Goal: Task Accomplishment & Management: Manage account settings

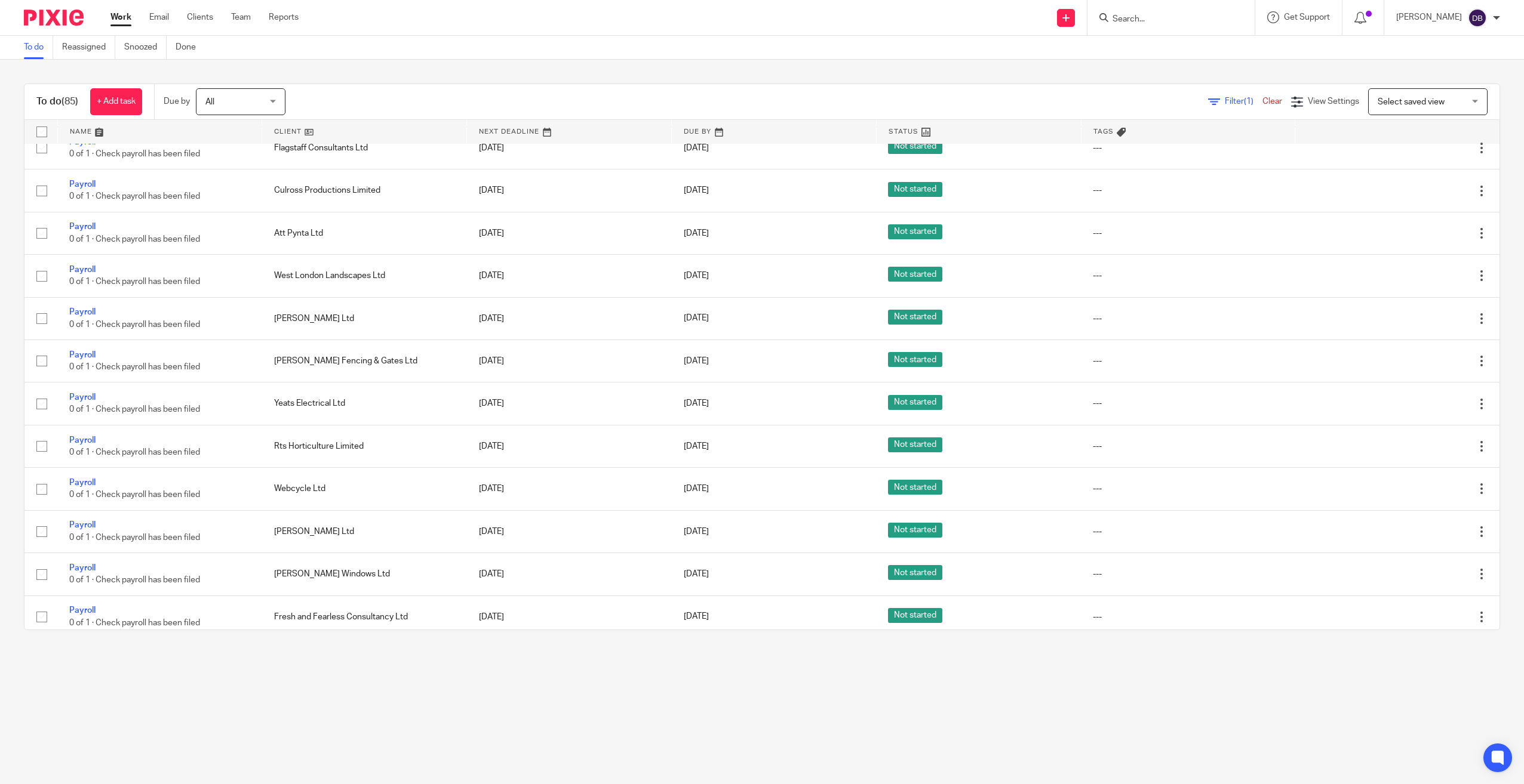
scroll to position [597, 0]
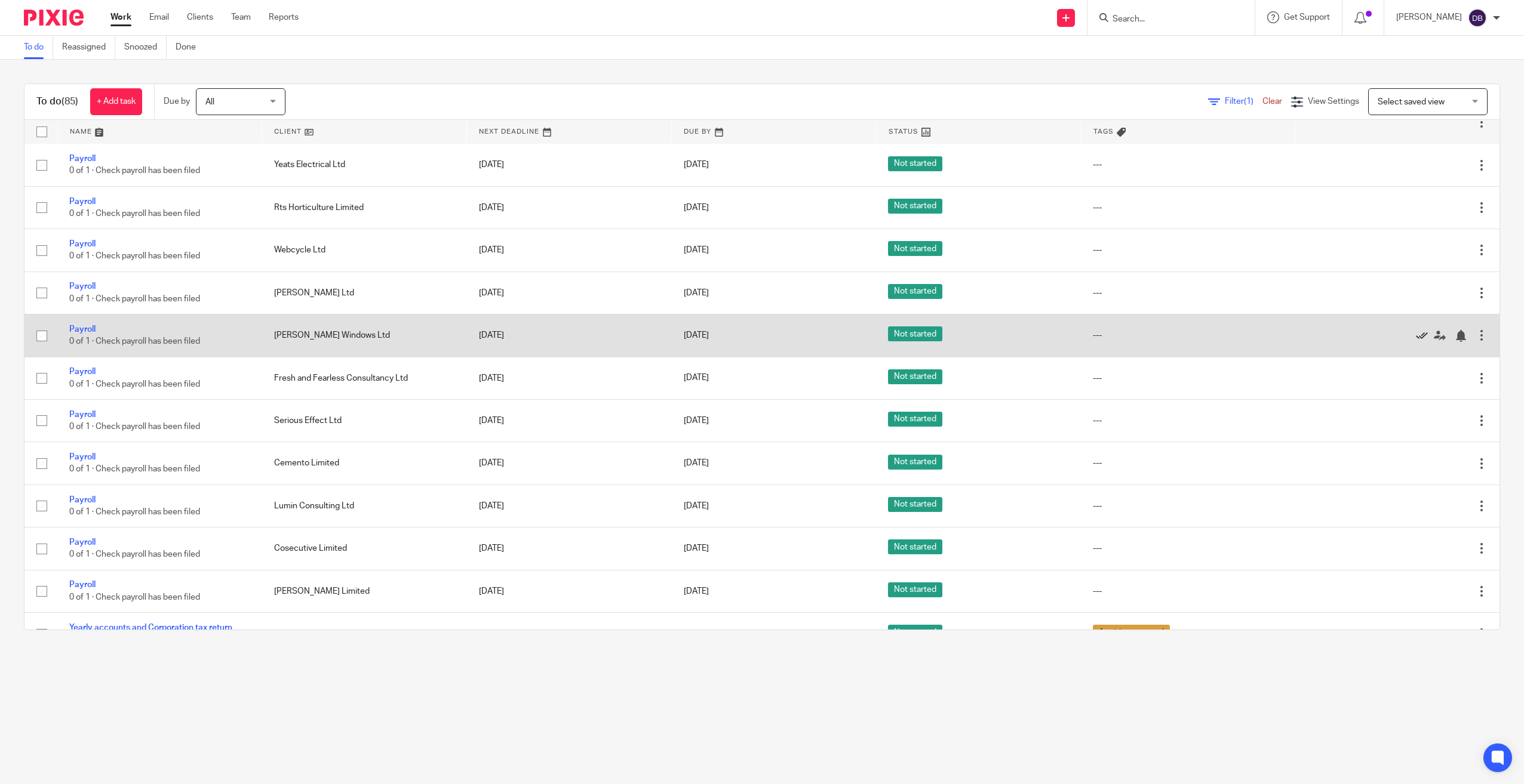
click at [1416, 337] on icon at bounding box center [1422, 336] width 12 height 12
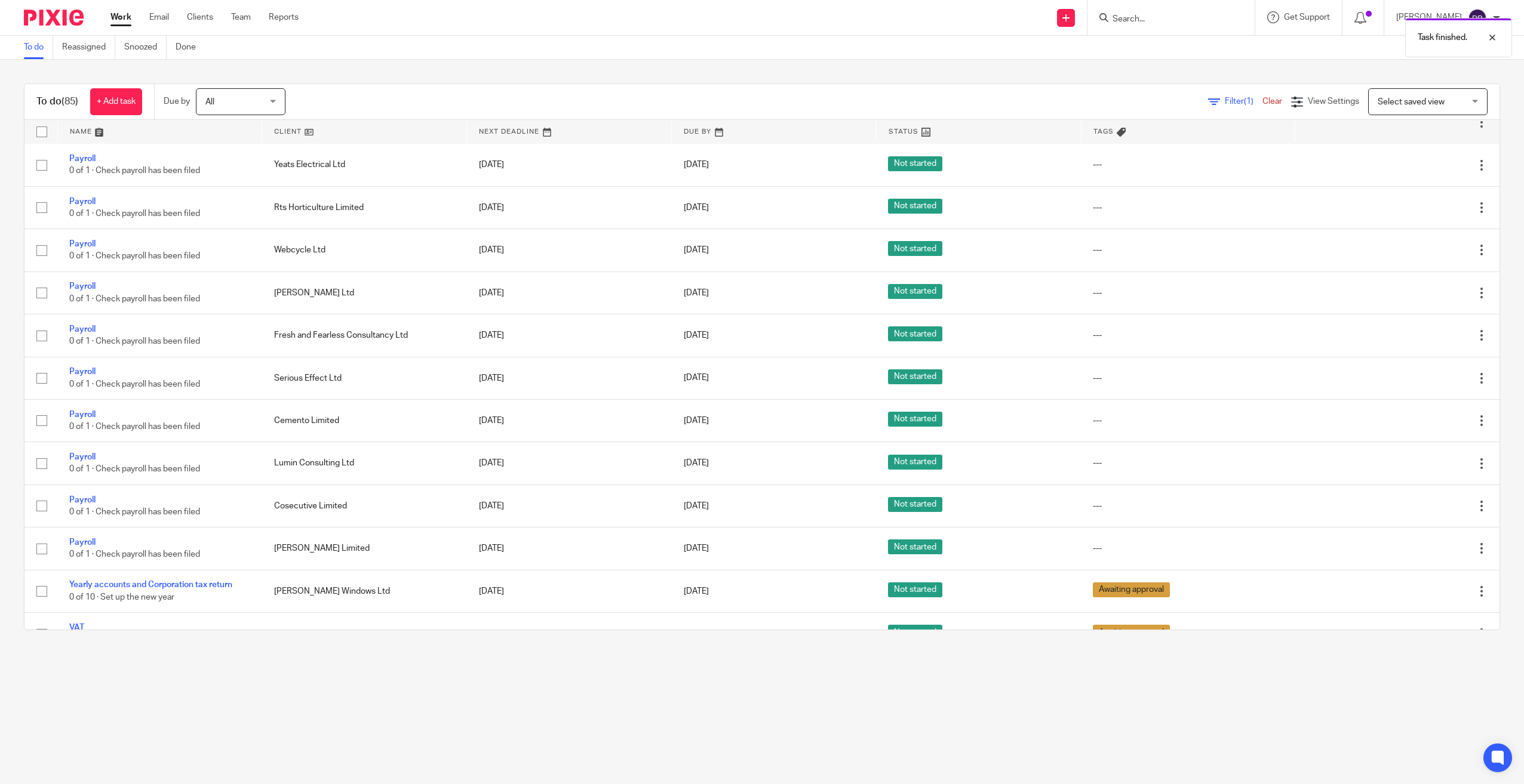
click at [1416, 337] on icon at bounding box center [1422, 336] width 12 height 12
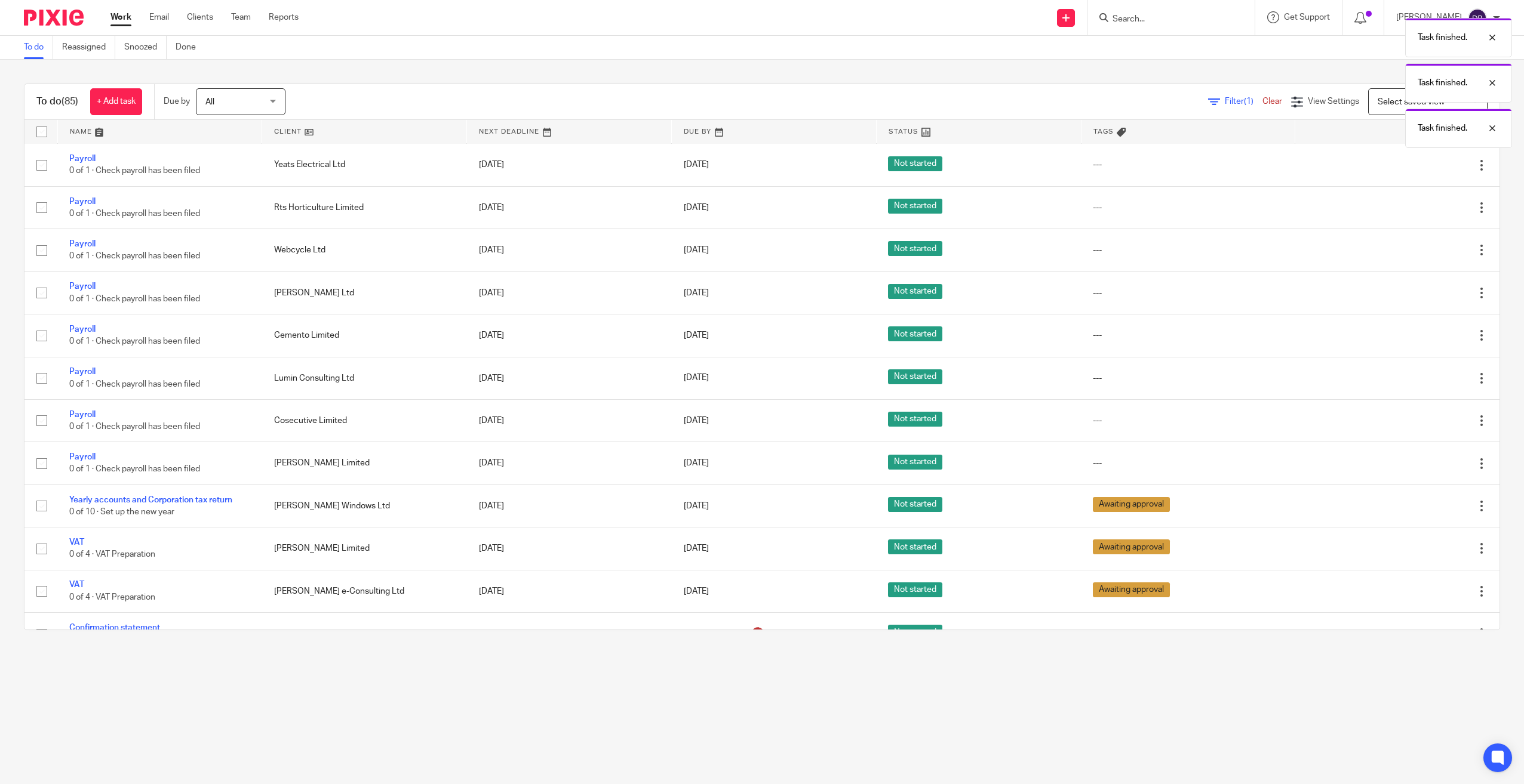
click at [1416, 337] on icon at bounding box center [1422, 336] width 12 height 12
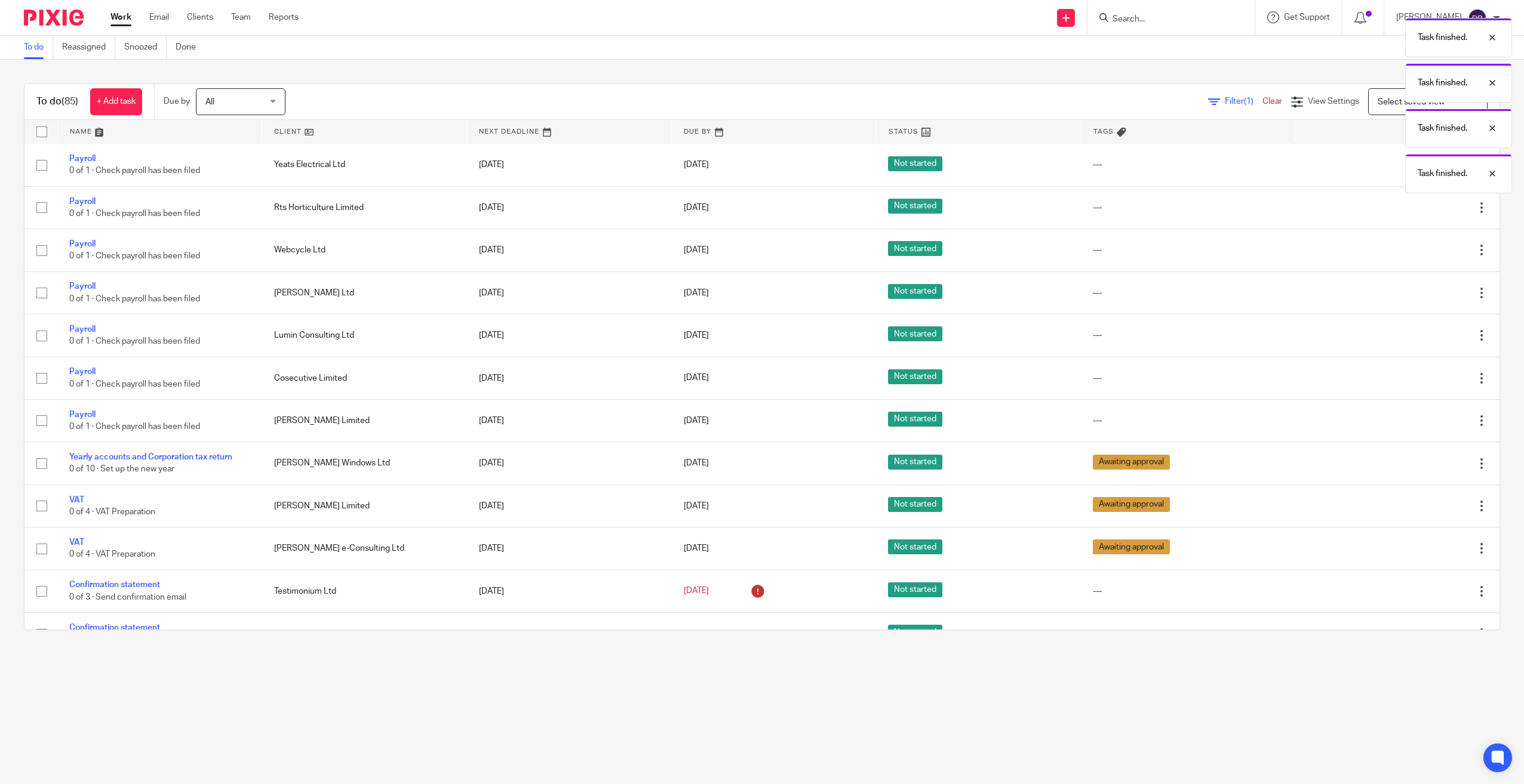
click at [1416, 337] on icon at bounding box center [1422, 336] width 12 height 12
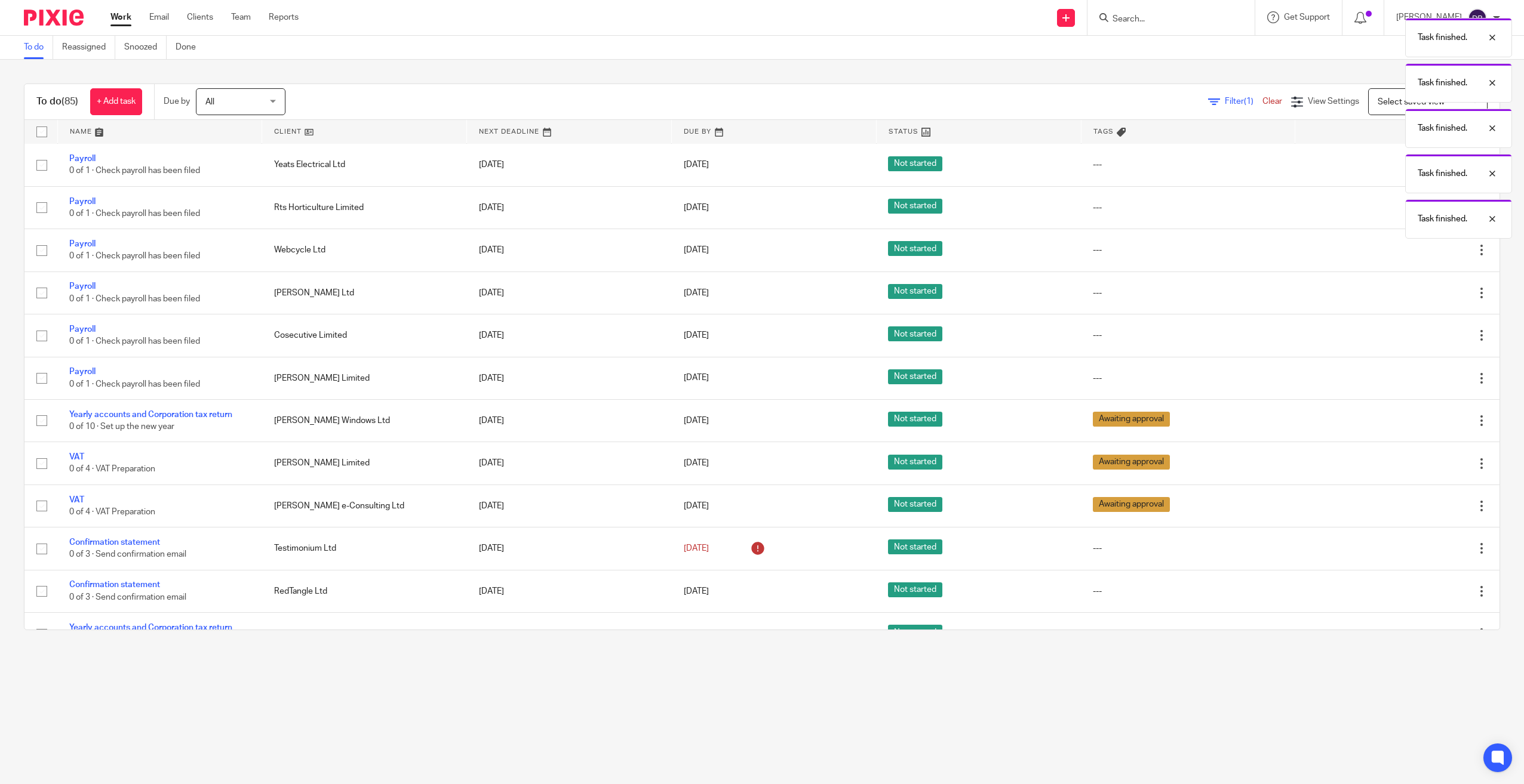
click at [1416, 337] on icon at bounding box center [1422, 336] width 12 height 12
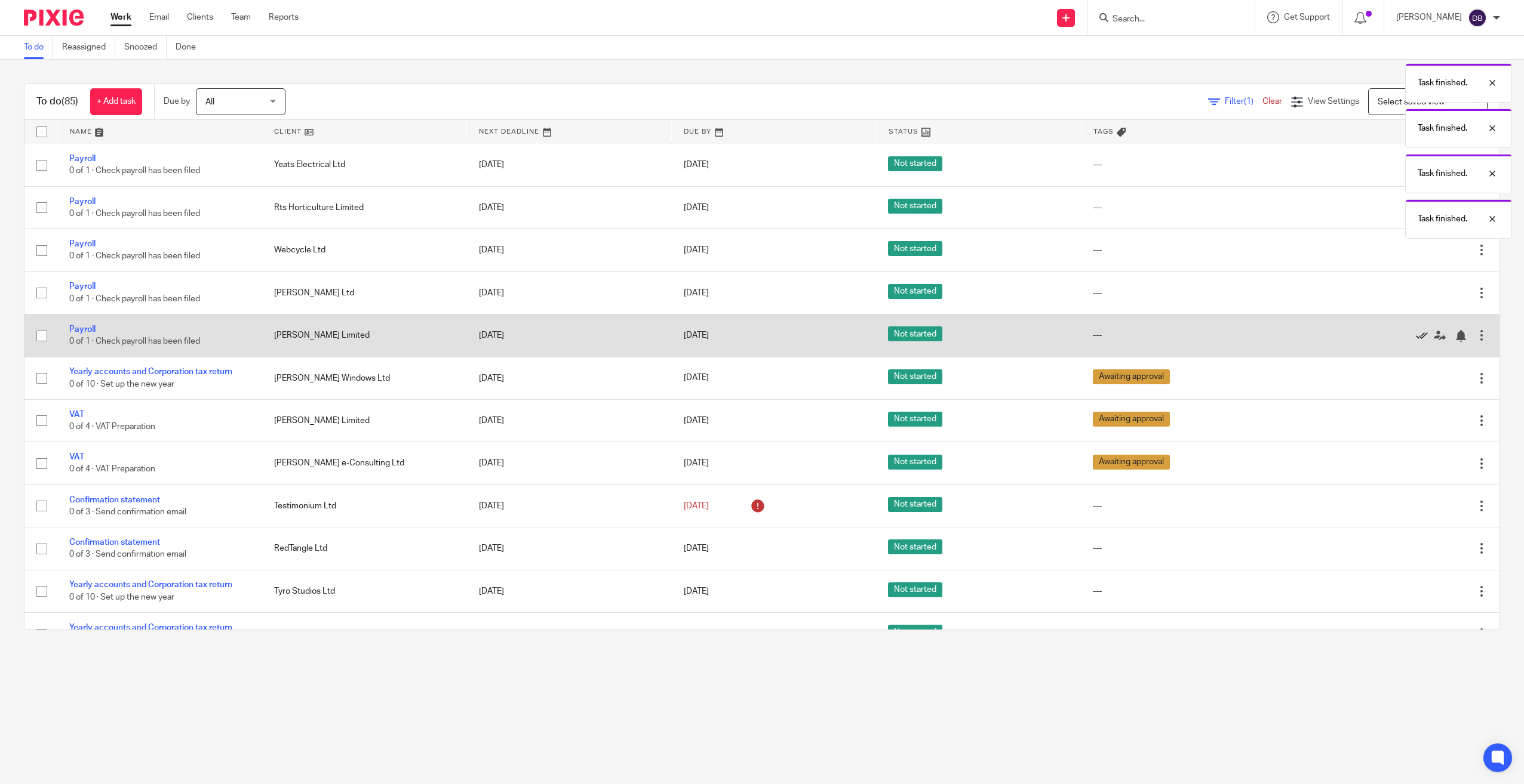
click at [1416, 337] on icon at bounding box center [1422, 336] width 12 height 12
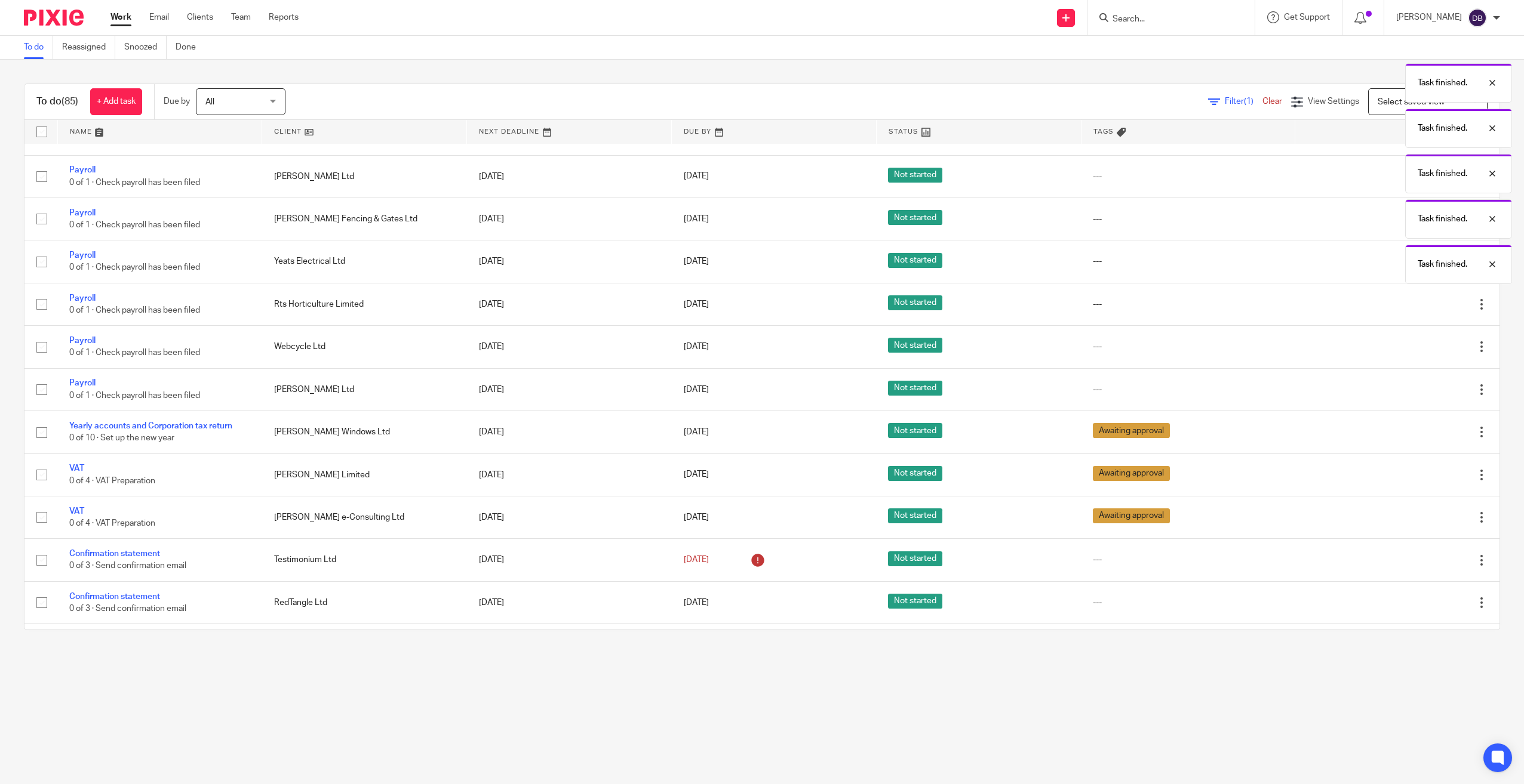
scroll to position [418, 0]
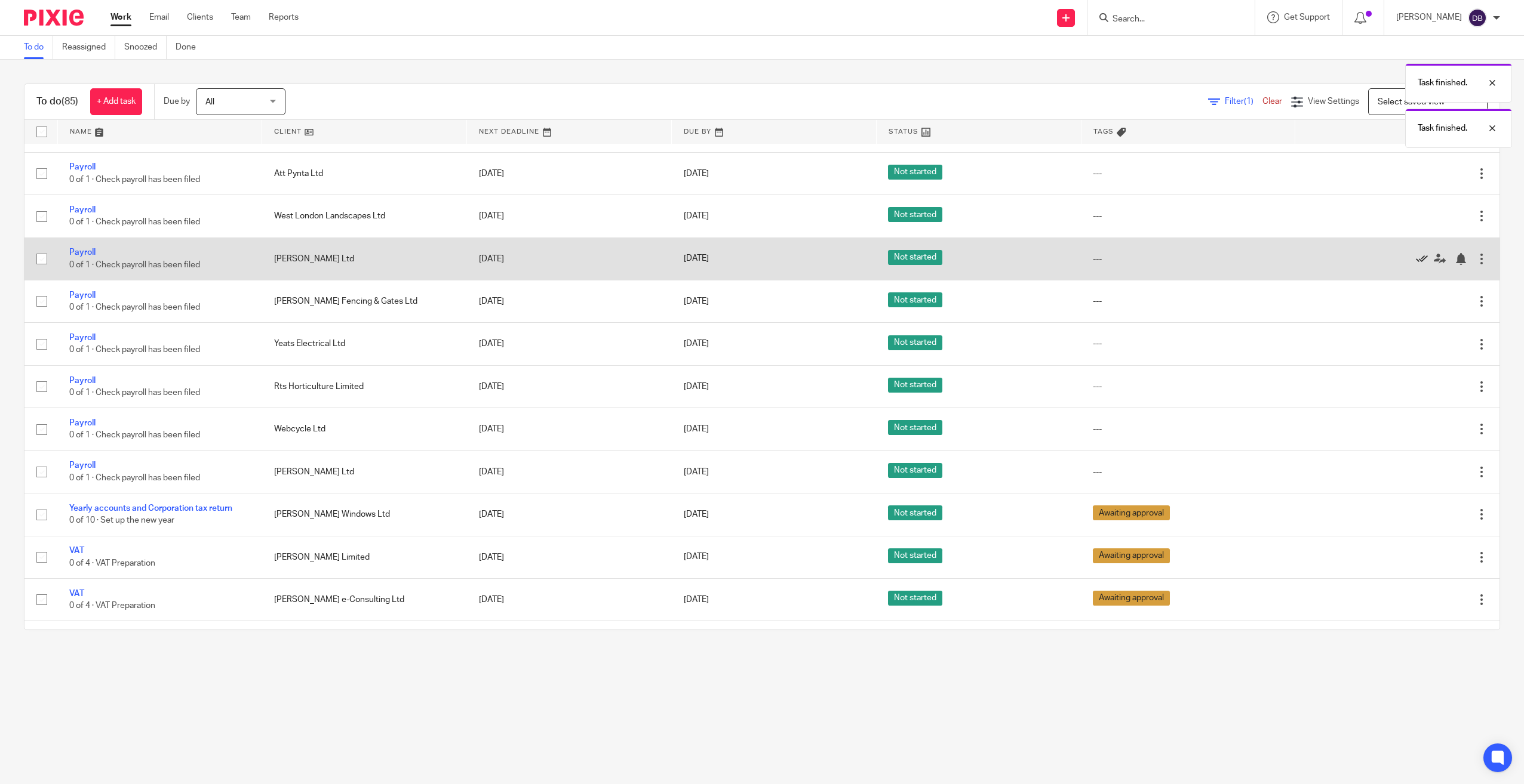
click at [1416, 259] on icon at bounding box center [1422, 259] width 12 height 12
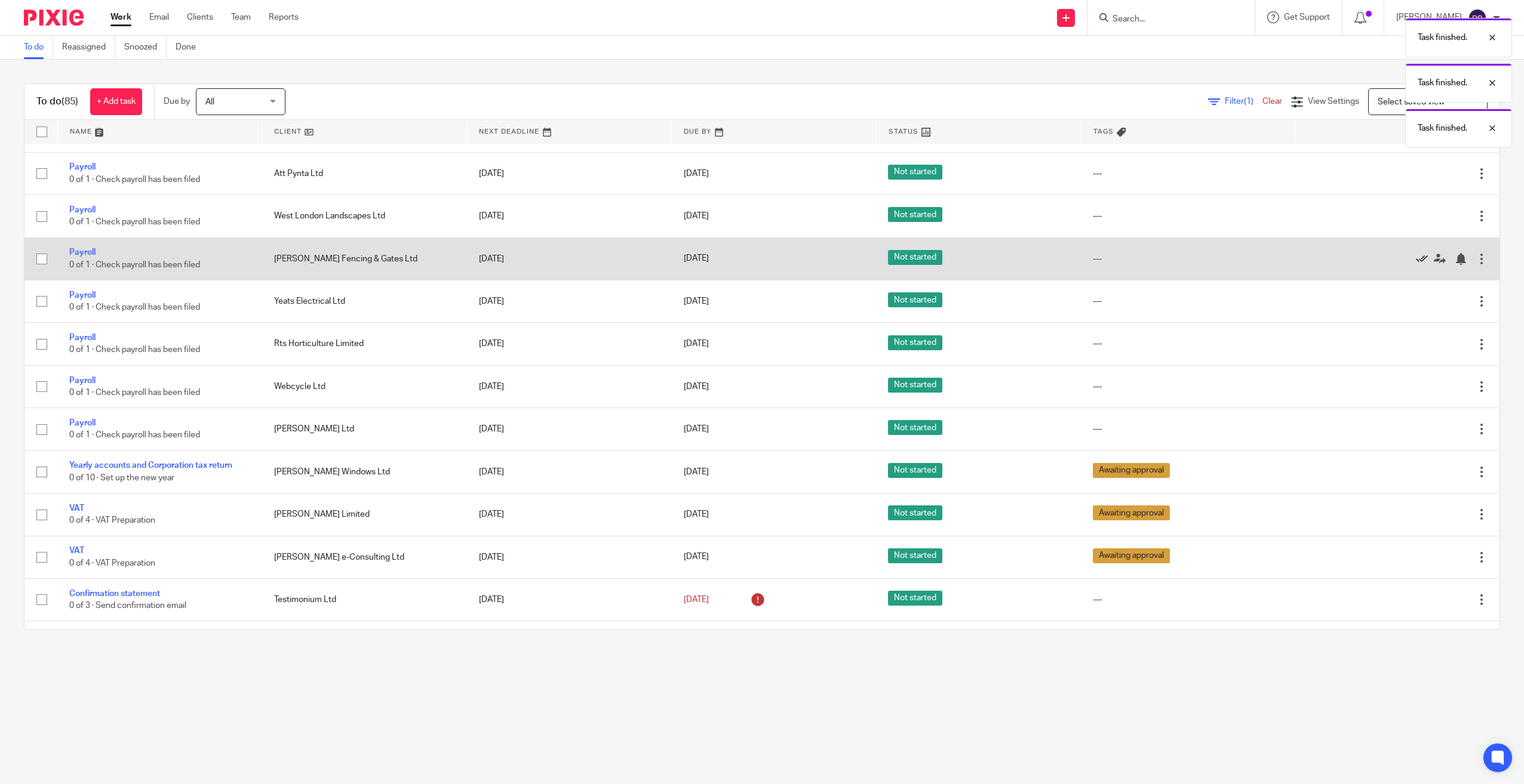
click at [1416, 258] on icon at bounding box center [1422, 259] width 12 height 12
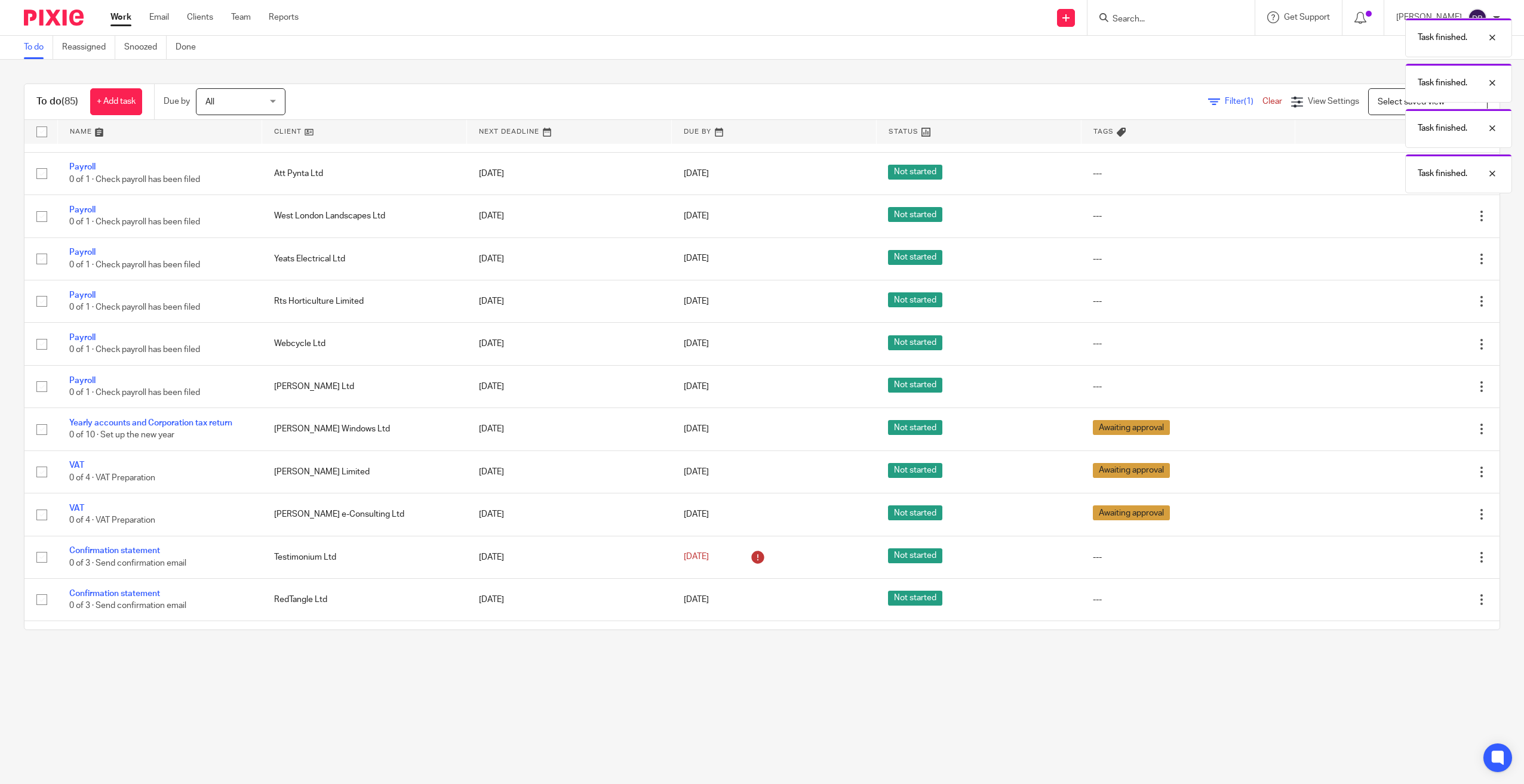
click at [1416, 258] on icon at bounding box center [1422, 259] width 12 height 12
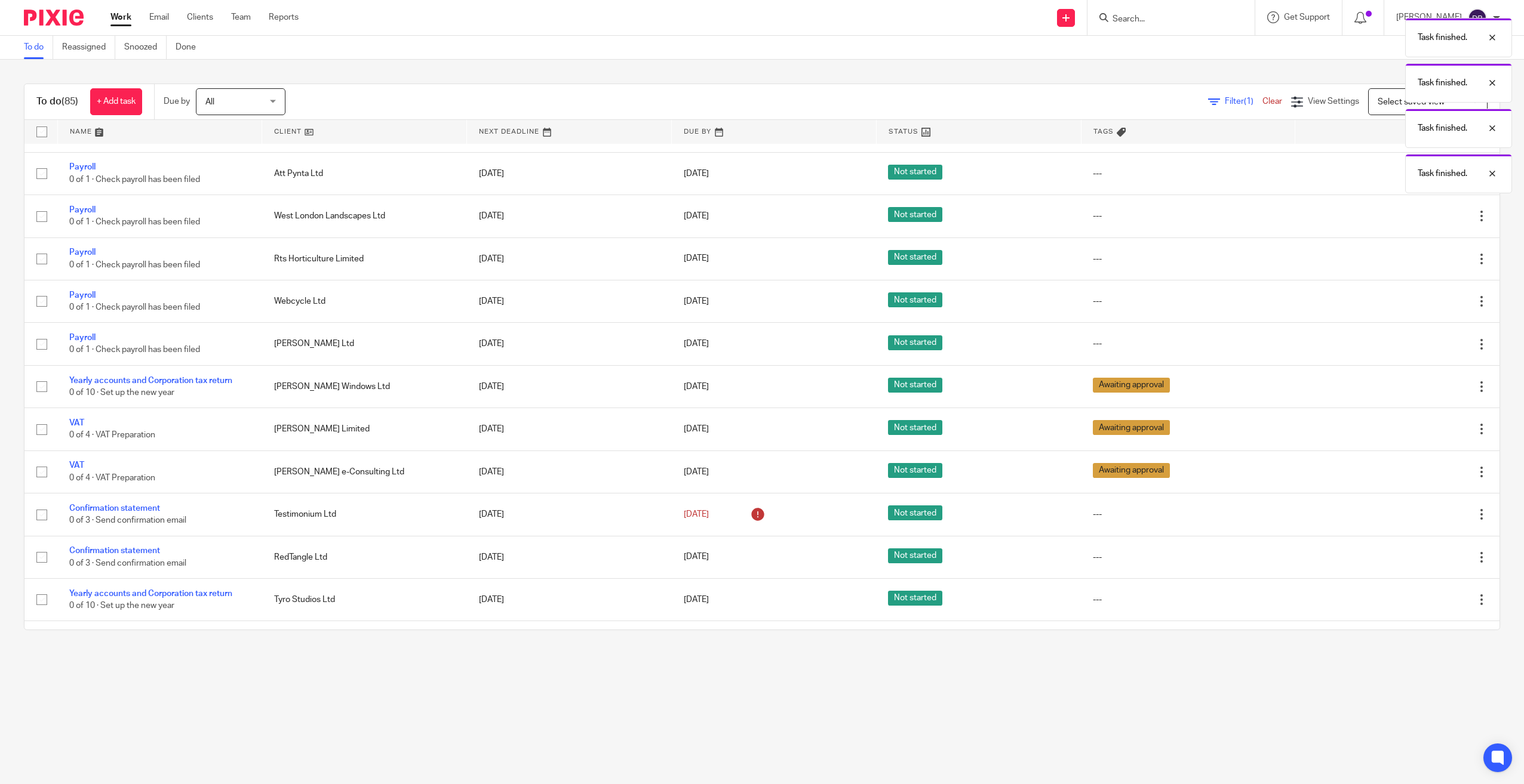
click at [1416, 258] on icon at bounding box center [1422, 259] width 12 height 12
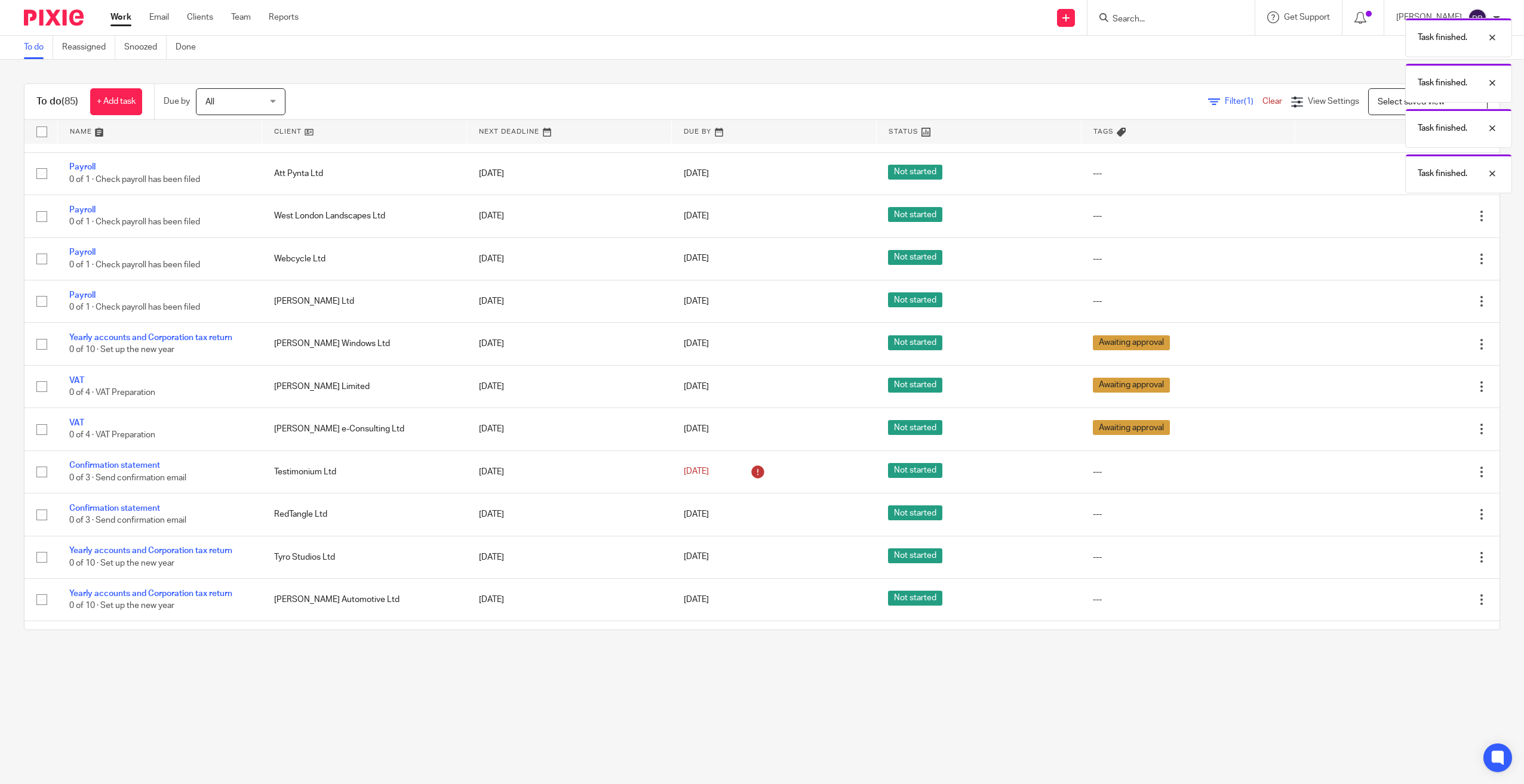
click at [1416, 258] on icon at bounding box center [1422, 259] width 12 height 12
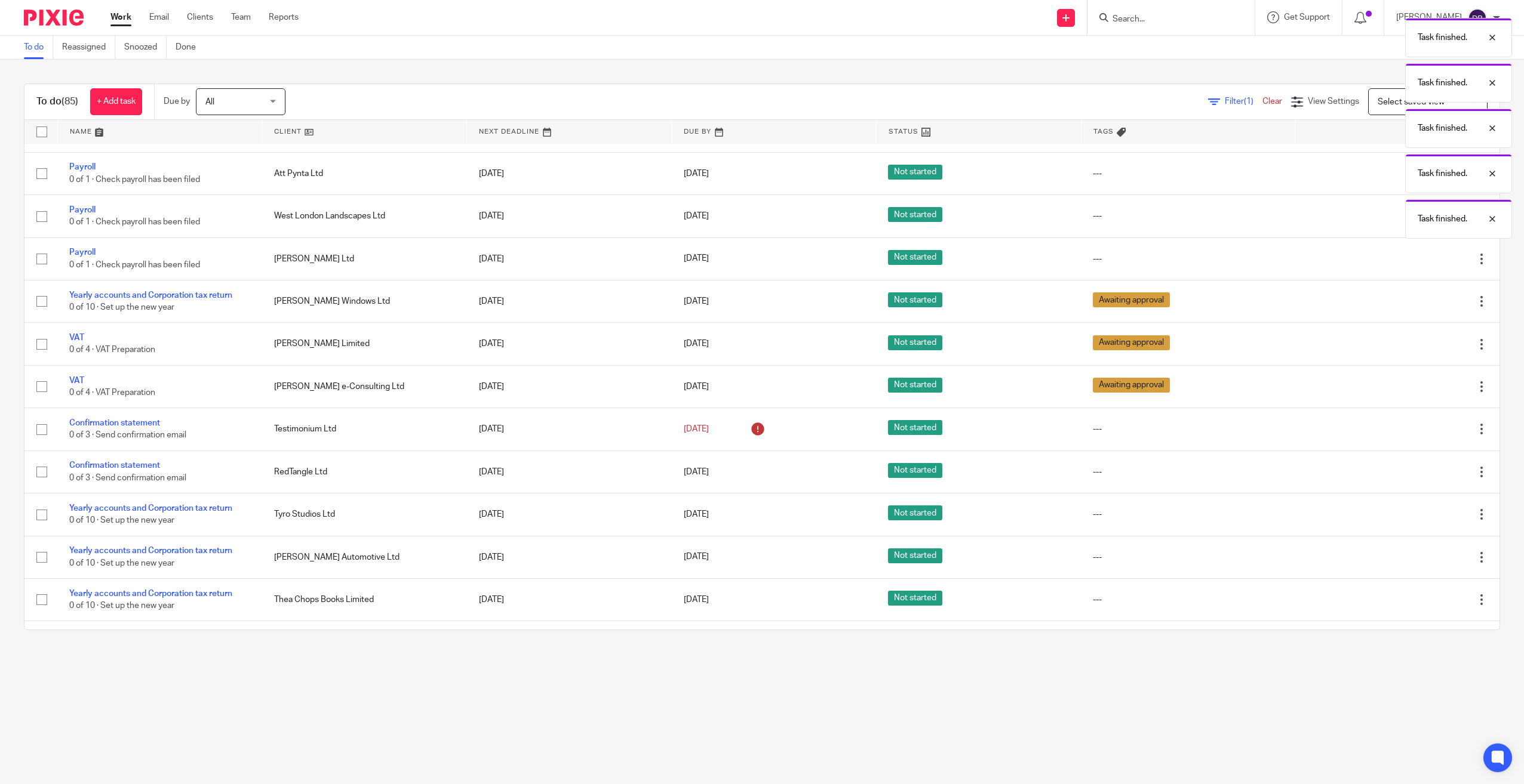
click at [1416, 258] on icon at bounding box center [1422, 259] width 12 height 12
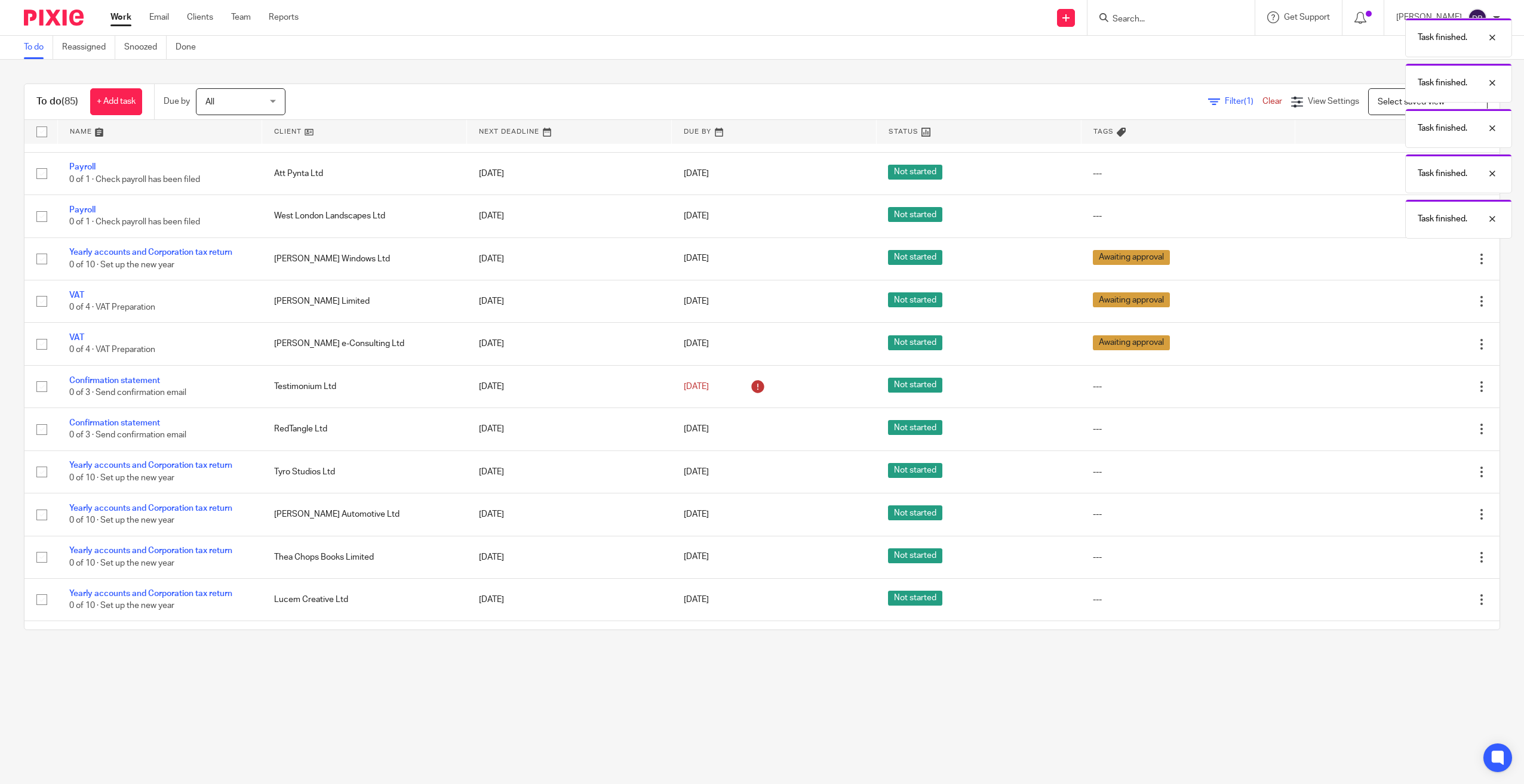
scroll to position [298, 0]
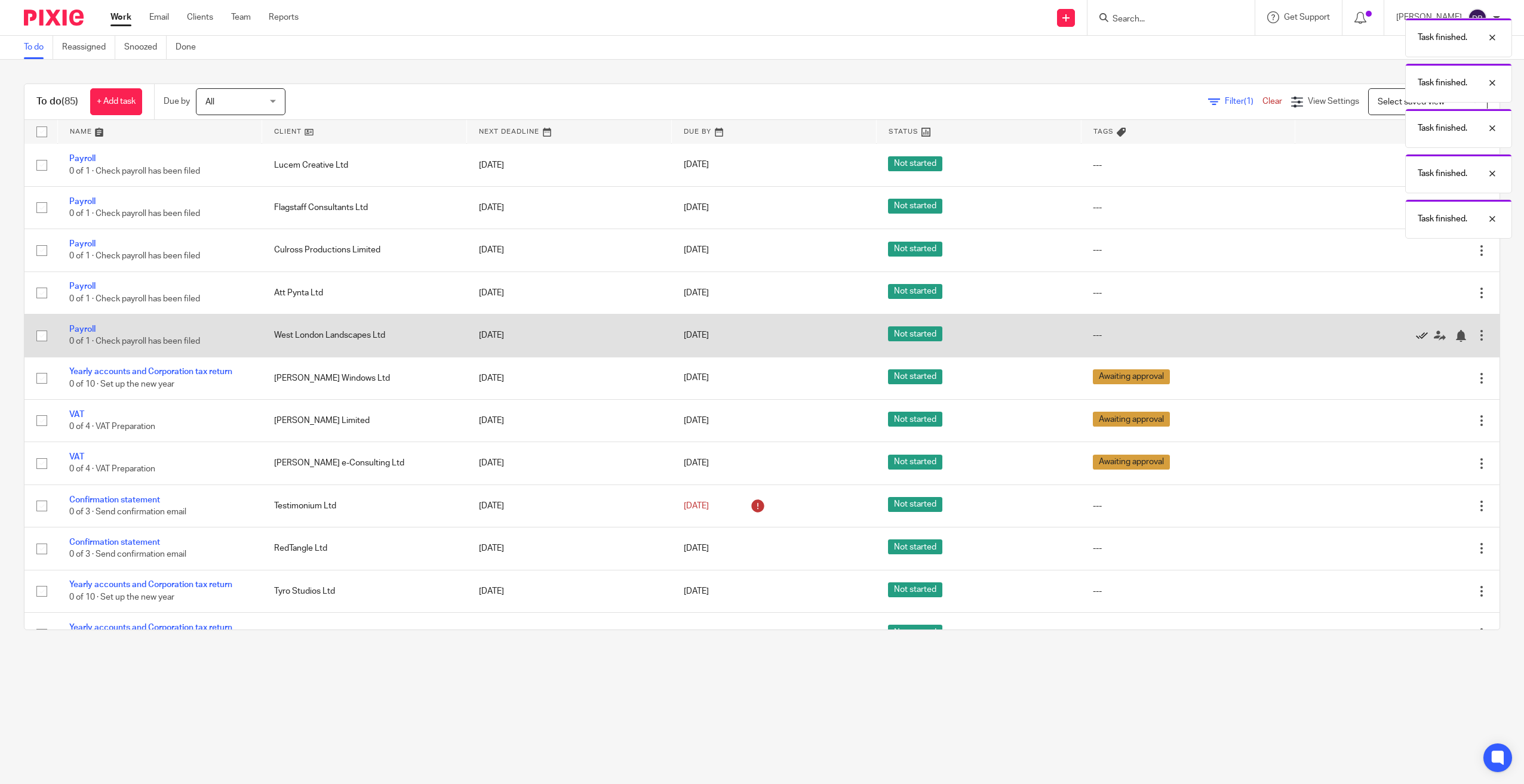
click at [1416, 337] on icon at bounding box center [1422, 336] width 12 height 12
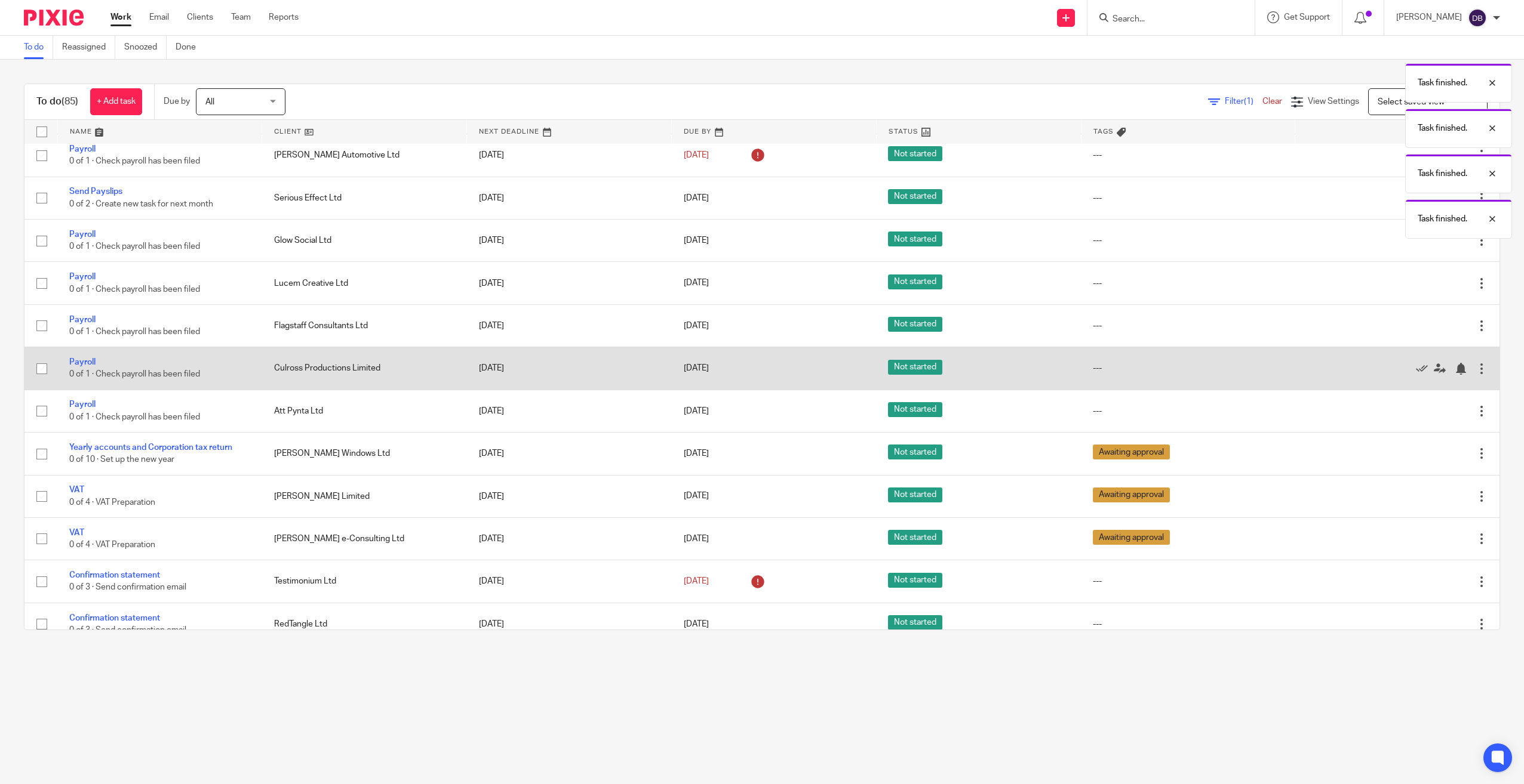
scroll to position [119, 0]
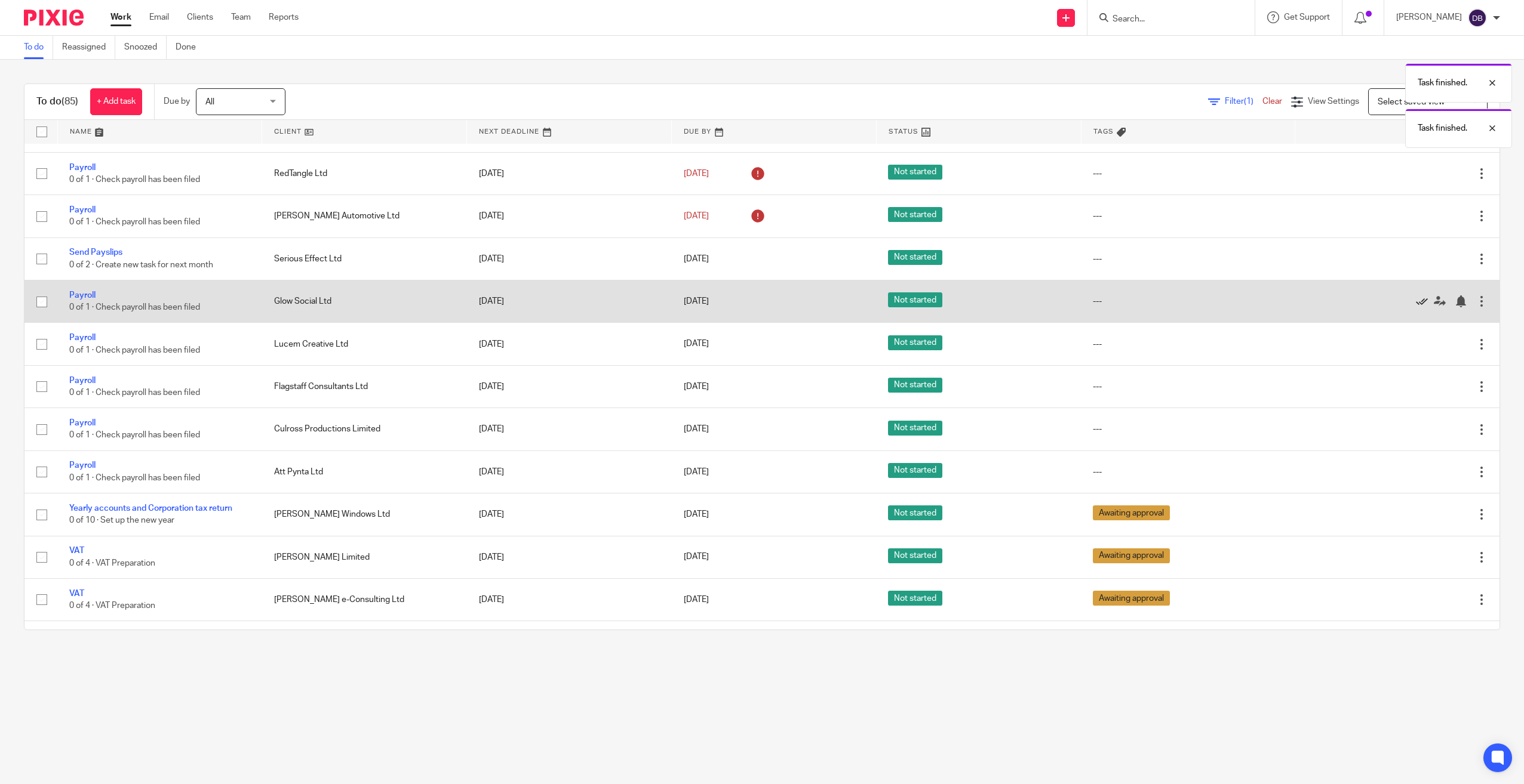
click at [1416, 300] on icon at bounding box center [1422, 302] width 12 height 12
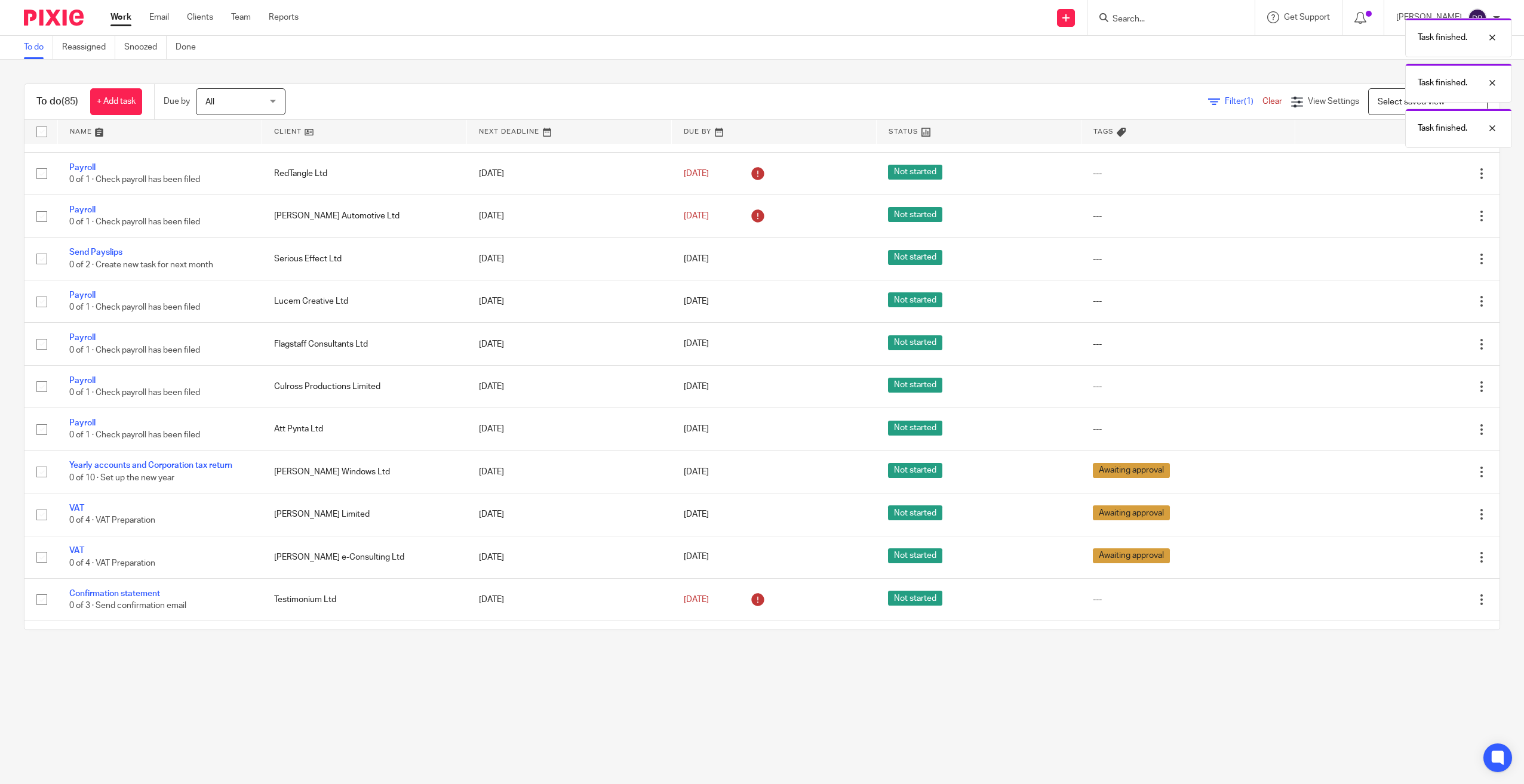
click at [1416, 300] on icon at bounding box center [1422, 302] width 12 height 12
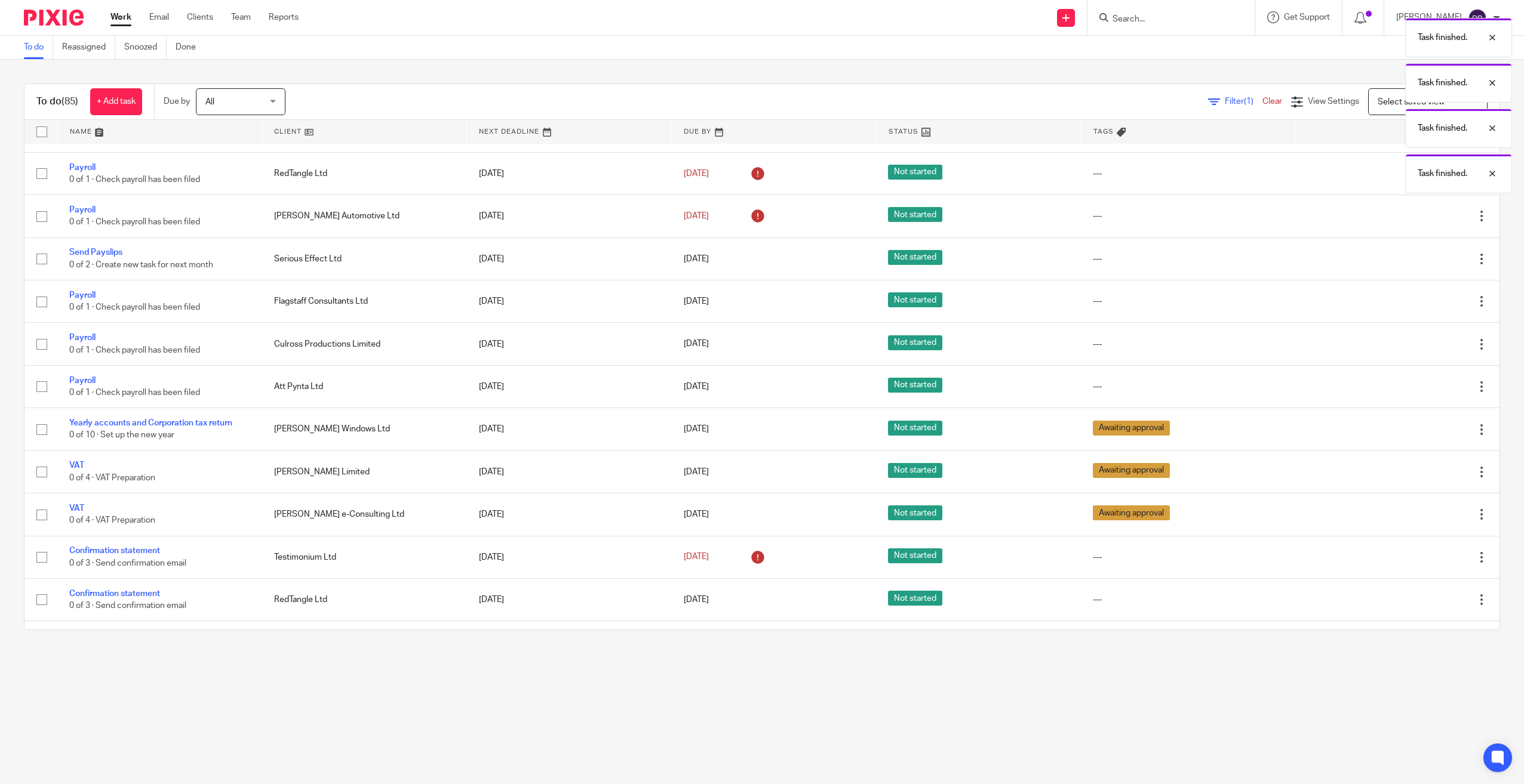
click at [1416, 300] on icon at bounding box center [1422, 302] width 12 height 12
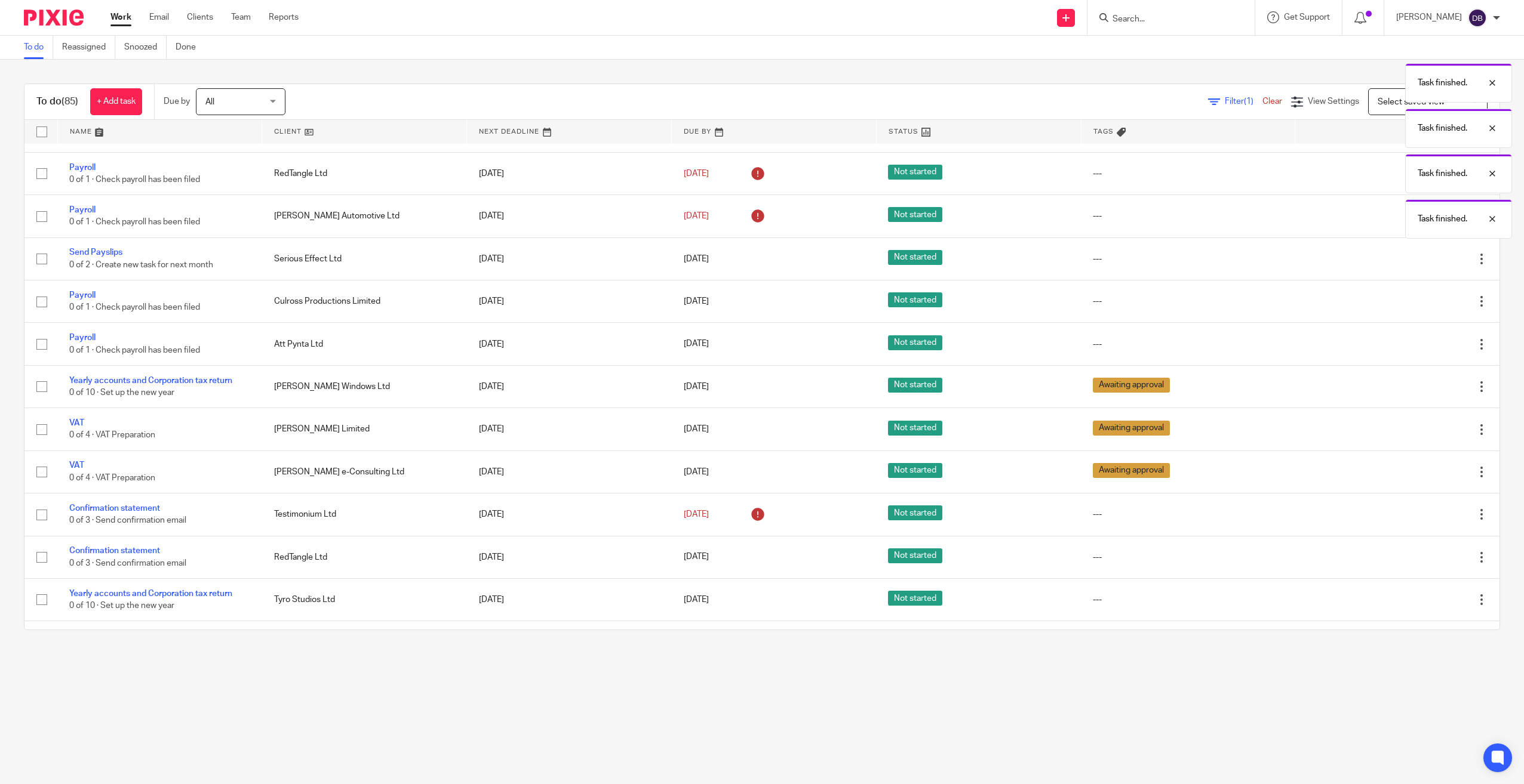
click at [1416, 300] on icon at bounding box center [1422, 302] width 12 height 12
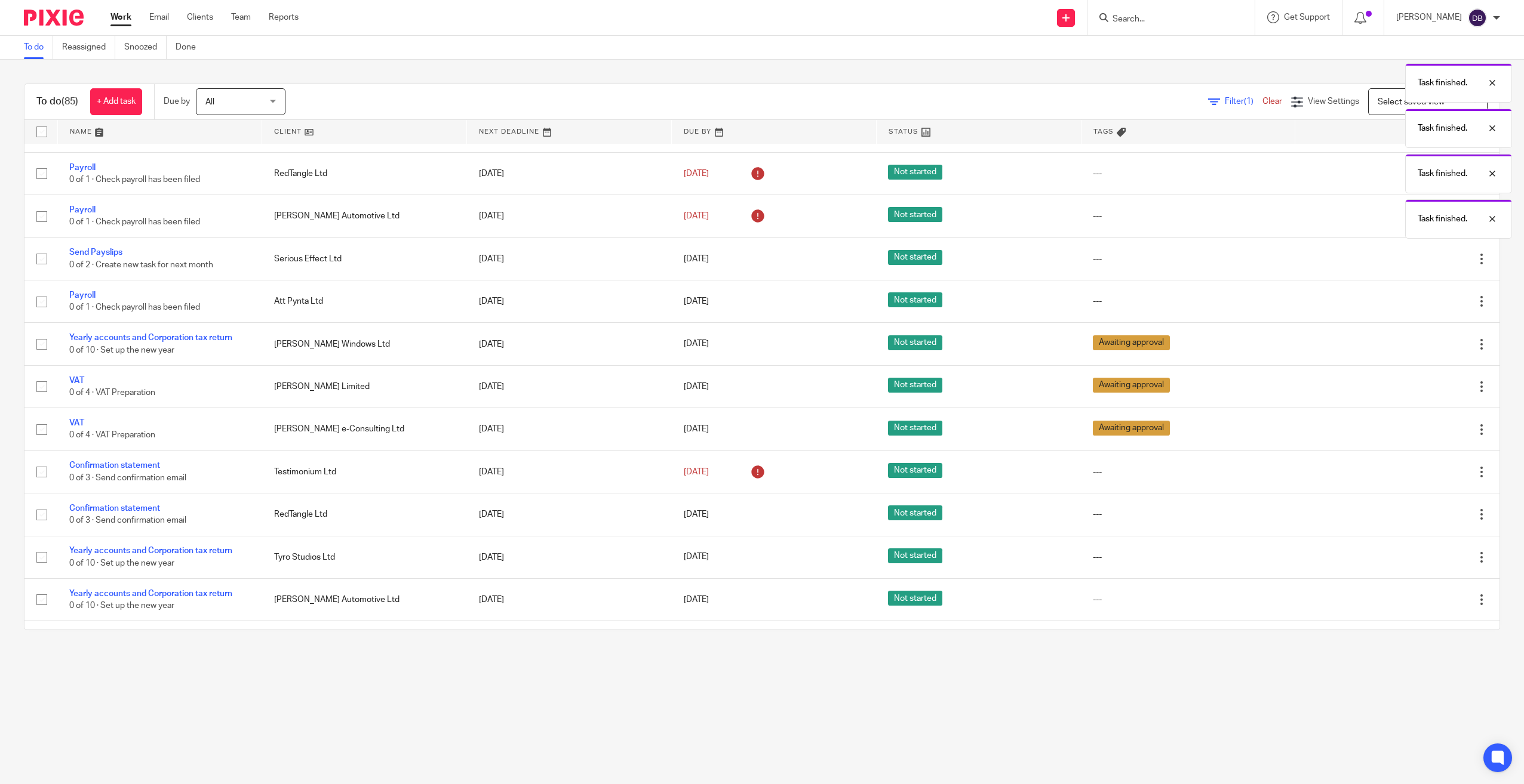
click at [1416, 300] on icon at bounding box center [1422, 302] width 12 height 12
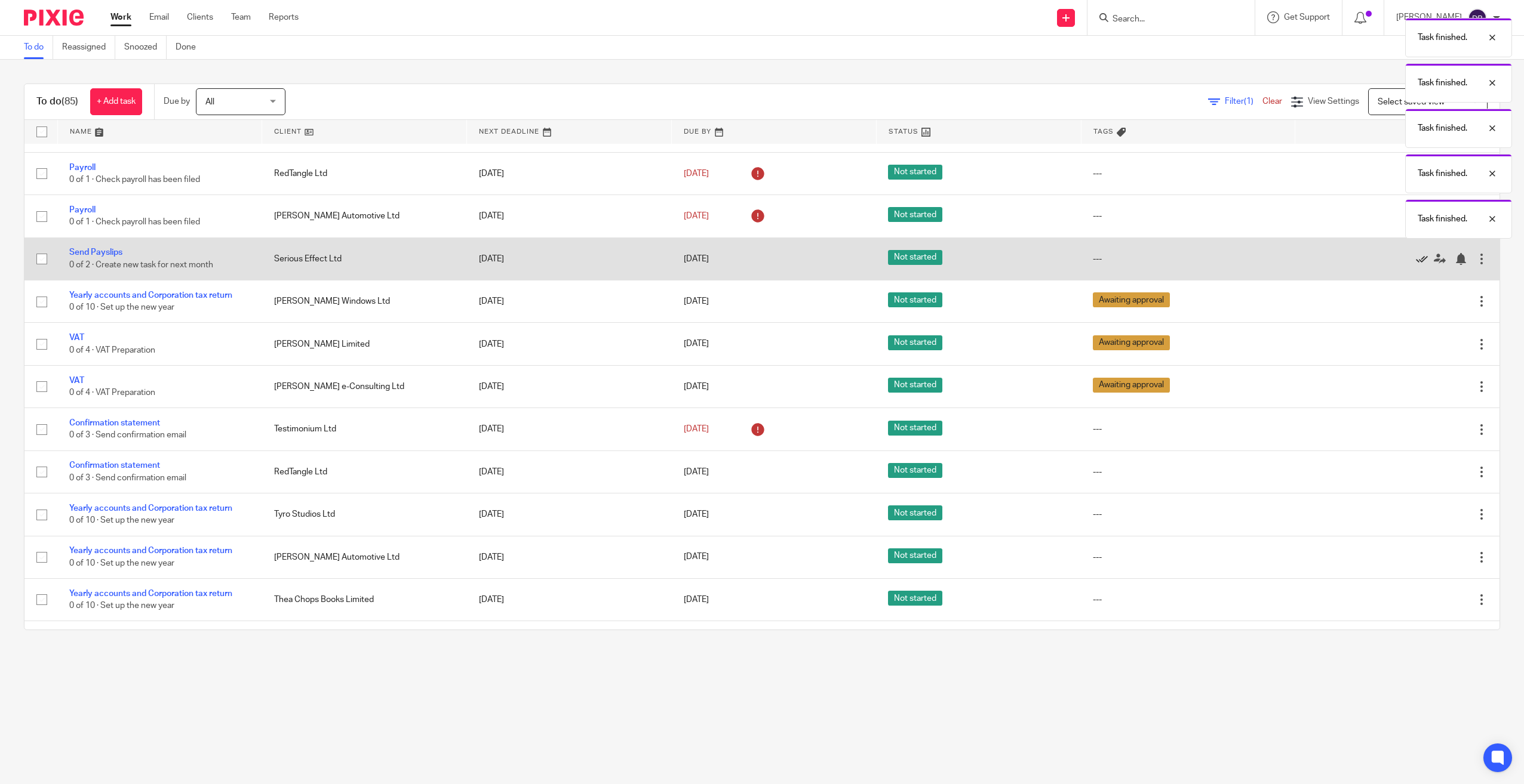
click at [1416, 261] on icon at bounding box center [1422, 259] width 12 height 12
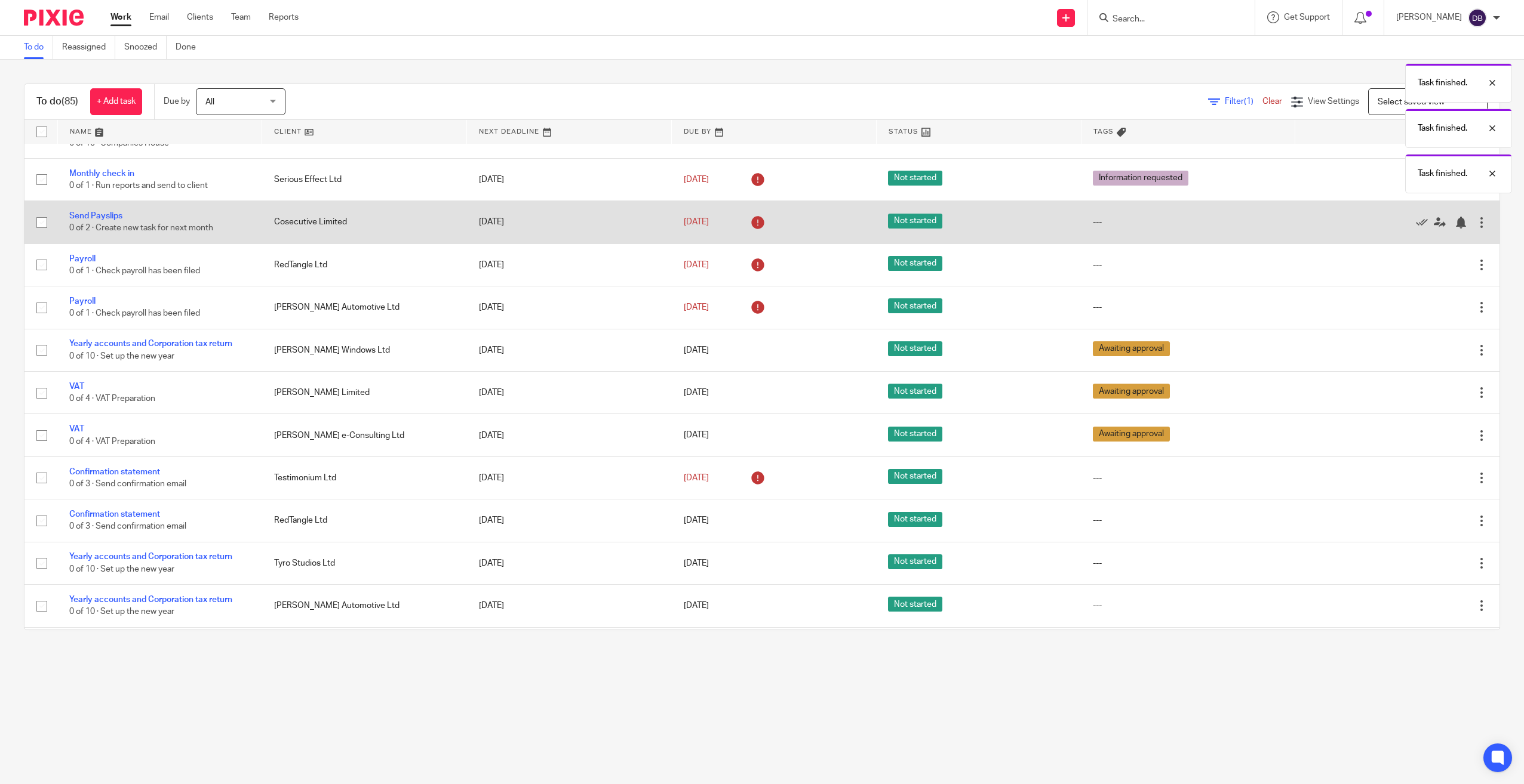
scroll to position [0, 0]
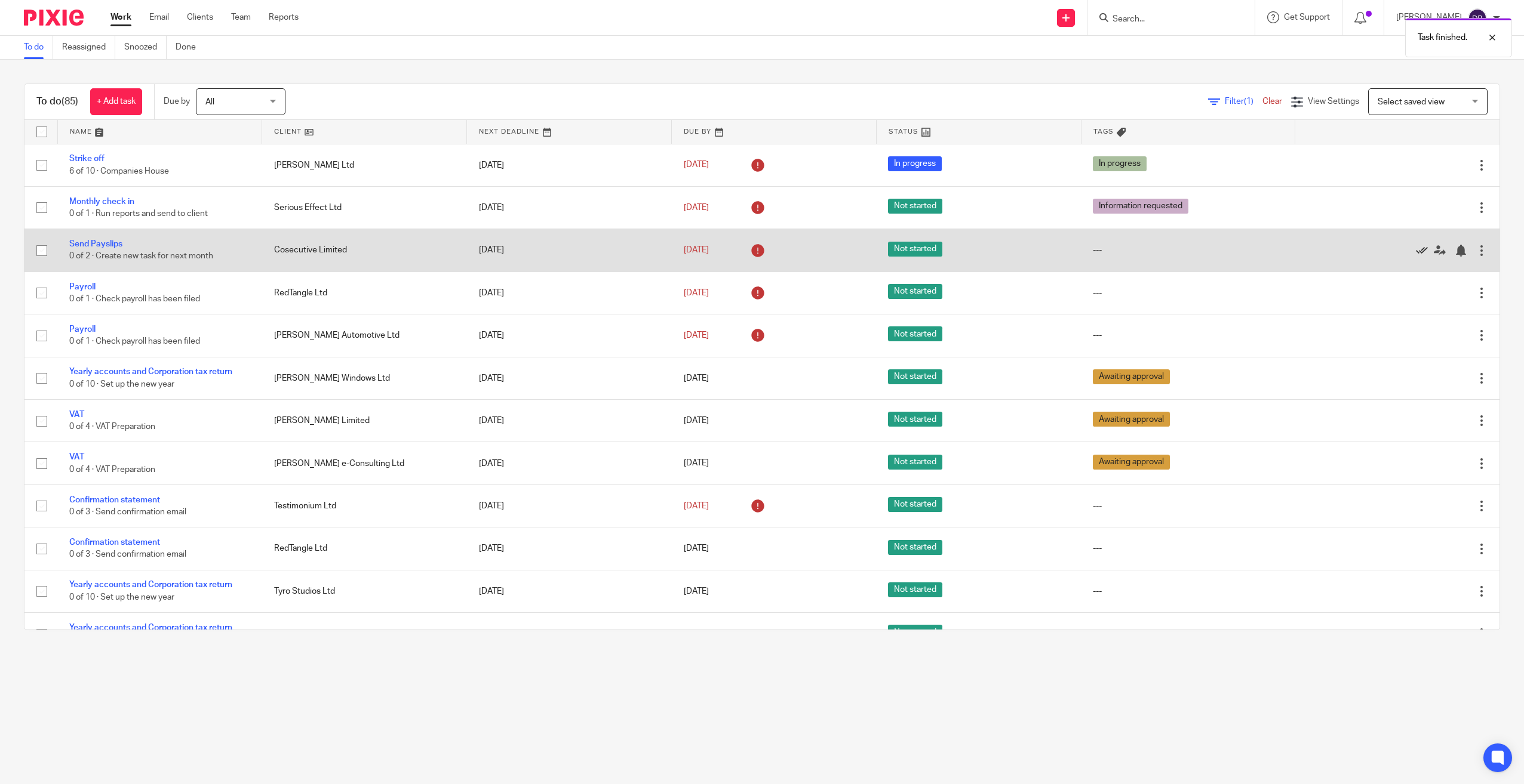
click at [1416, 248] on icon at bounding box center [1422, 251] width 12 height 12
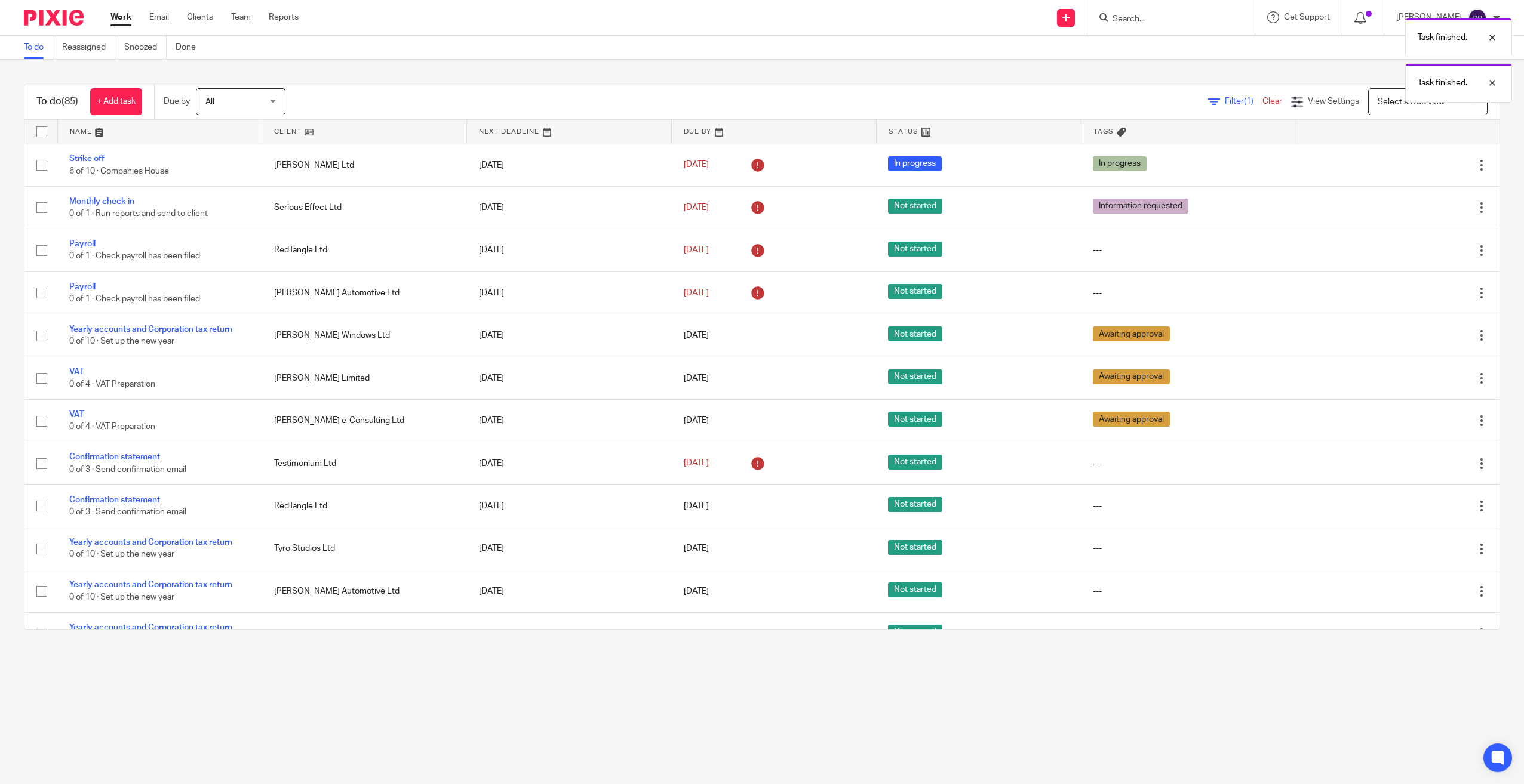
click at [1416, 248] on icon at bounding box center [1422, 251] width 12 height 12
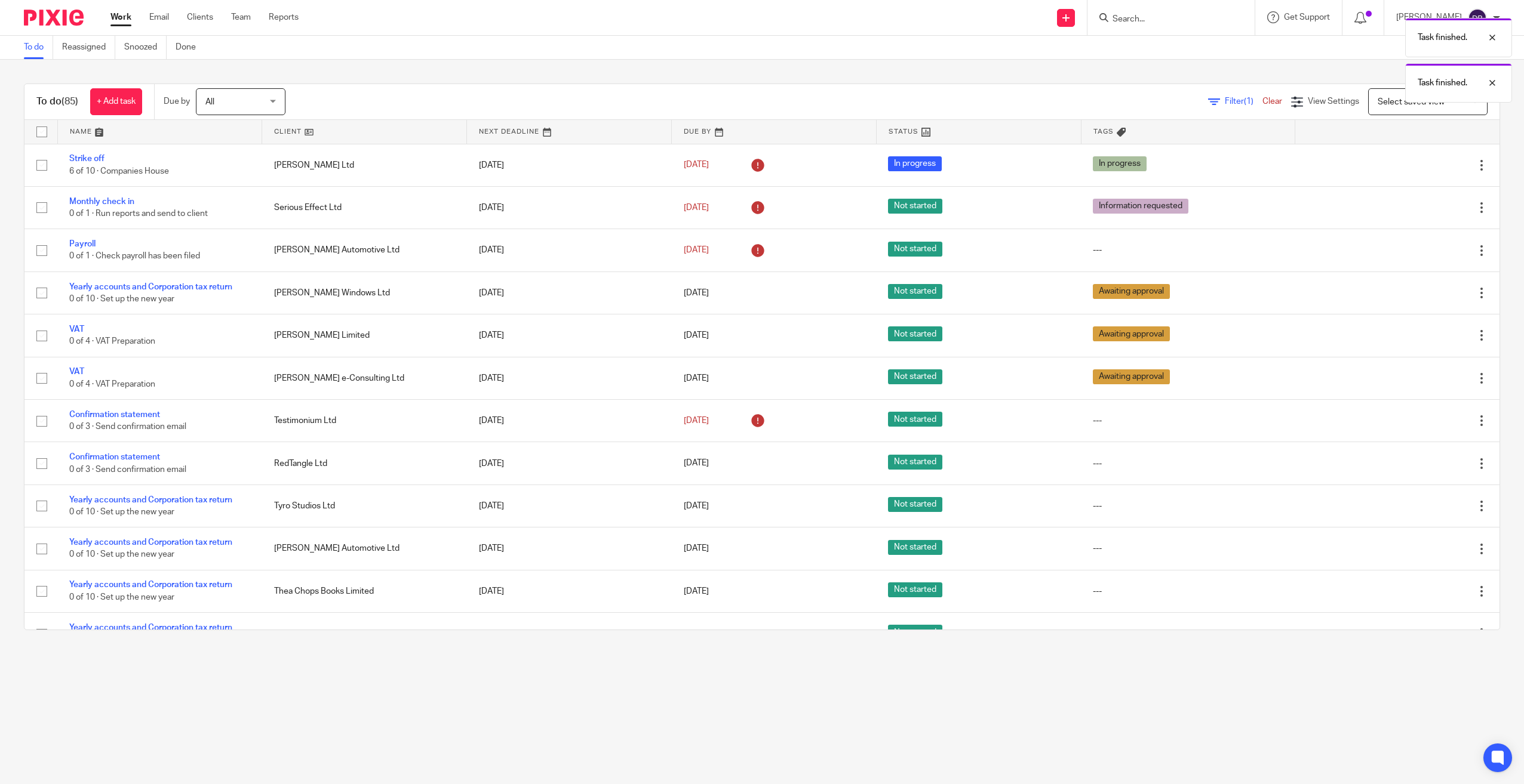
click at [1416, 248] on icon at bounding box center [1422, 251] width 12 height 12
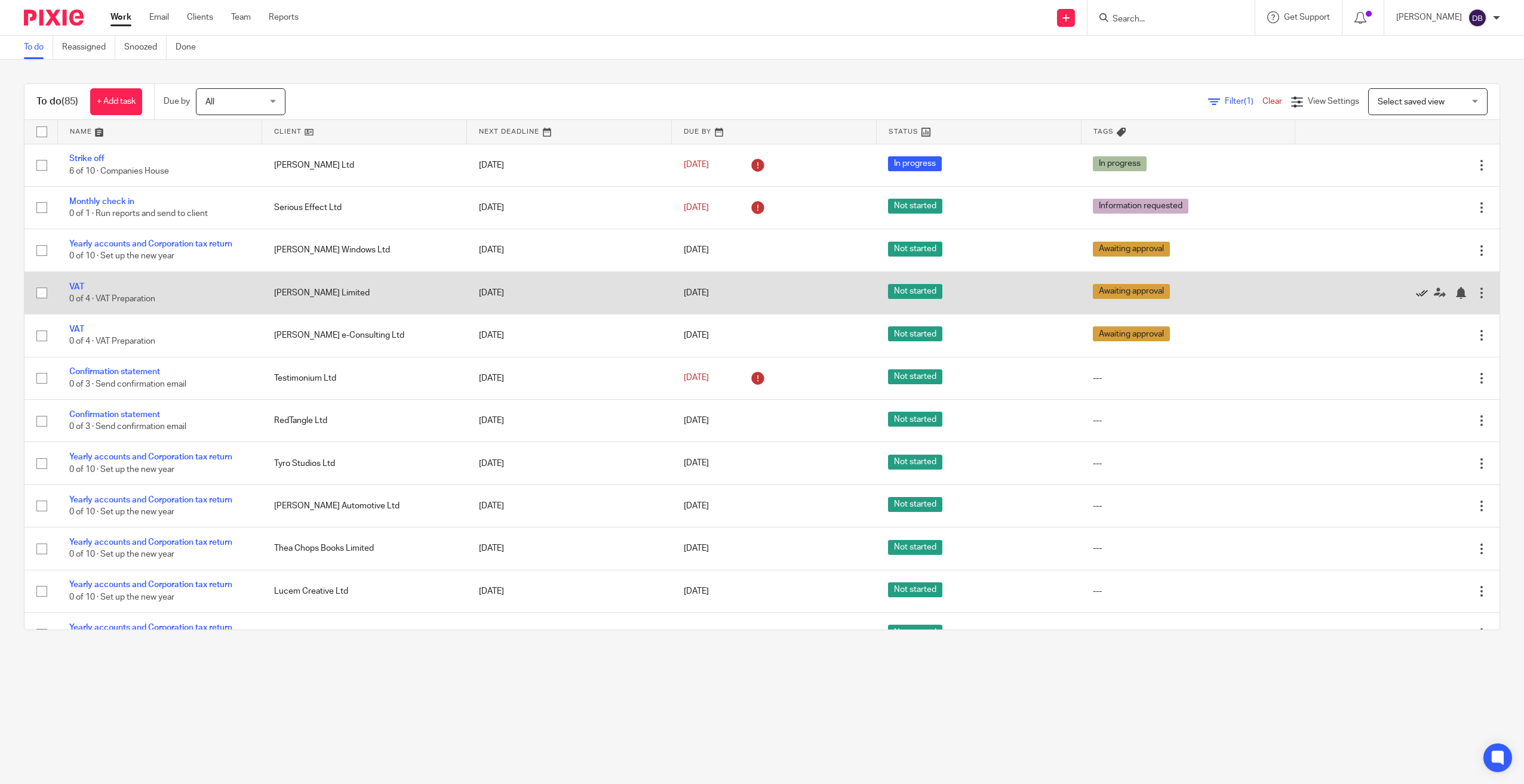
click at [1416, 292] on icon at bounding box center [1422, 293] width 12 height 12
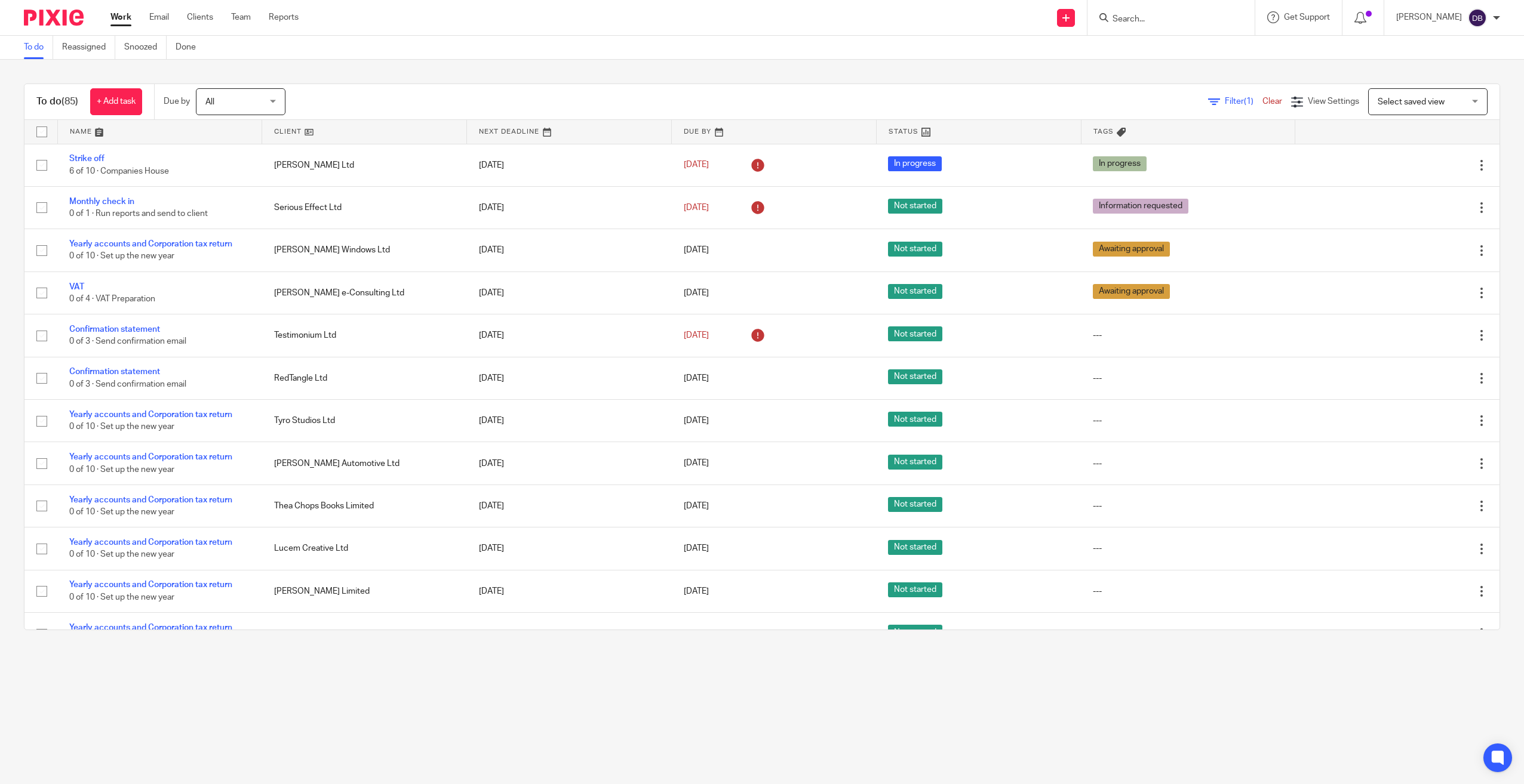
click at [1190, 28] on div at bounding box center [1172, 18] width 167 height 35
click at [1165, 17] on input "Search" at bounding box center [1165, 19] width 107 height 11
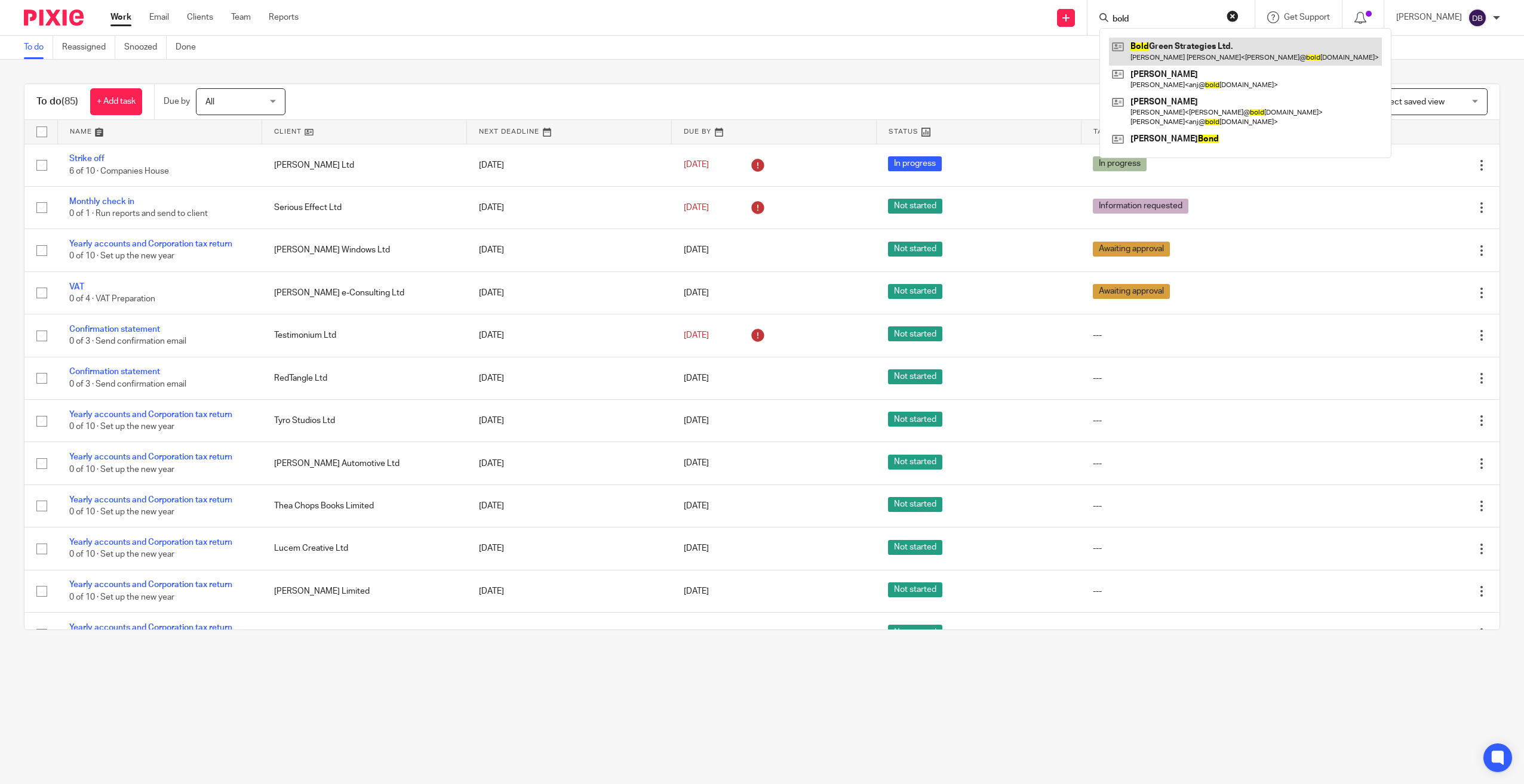
type input "bold"
click at [1185, 45] on link at bounding box center [1245, 52] width 273 height 27
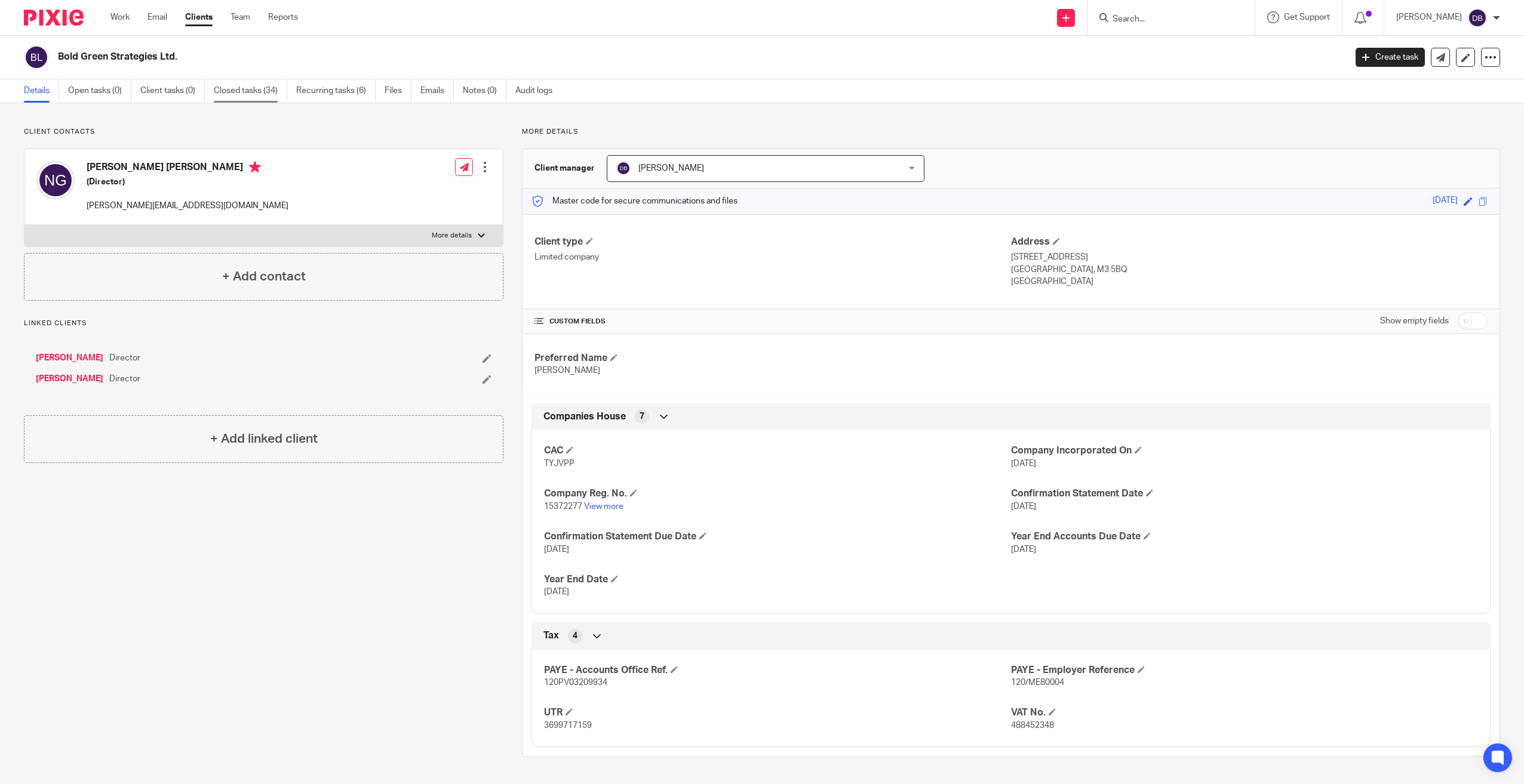
click at [247, 89] on link "Closed tasks (34)" at bounding box center [250, 91] width 74 height 24
click at [336, 84] on link "Recurring tasks (6)" at bounding box center [336, 91] width 79 height 24
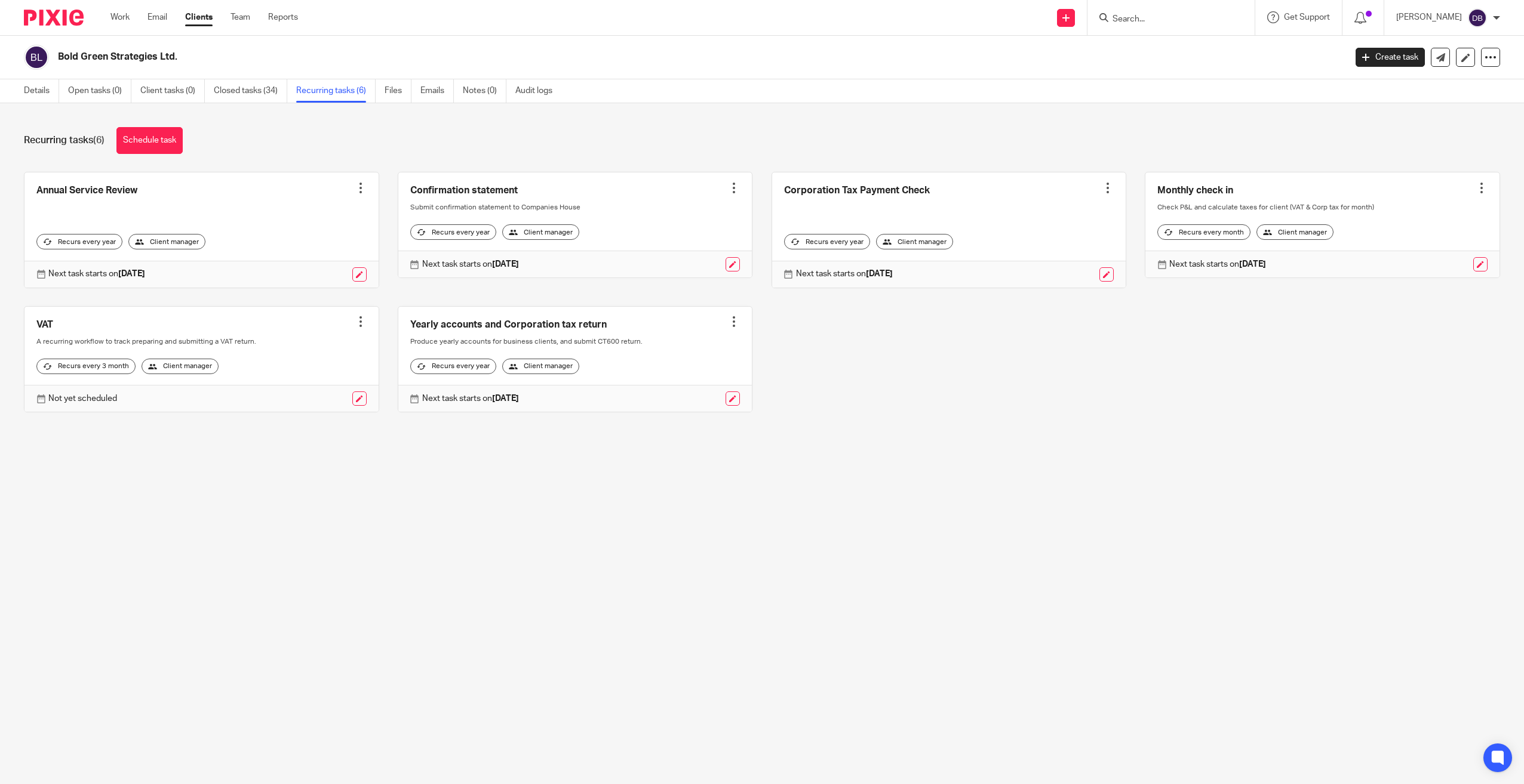
click at [345, 406] on div at bounding box center [241, 398] width 249 height 14
click at [354, 400] on div "Not yet scheduled" at bounding box center [201, 399] width 354 height 27
click at [353, 404] on link at bounding box center [359, 398] width 14 height 14
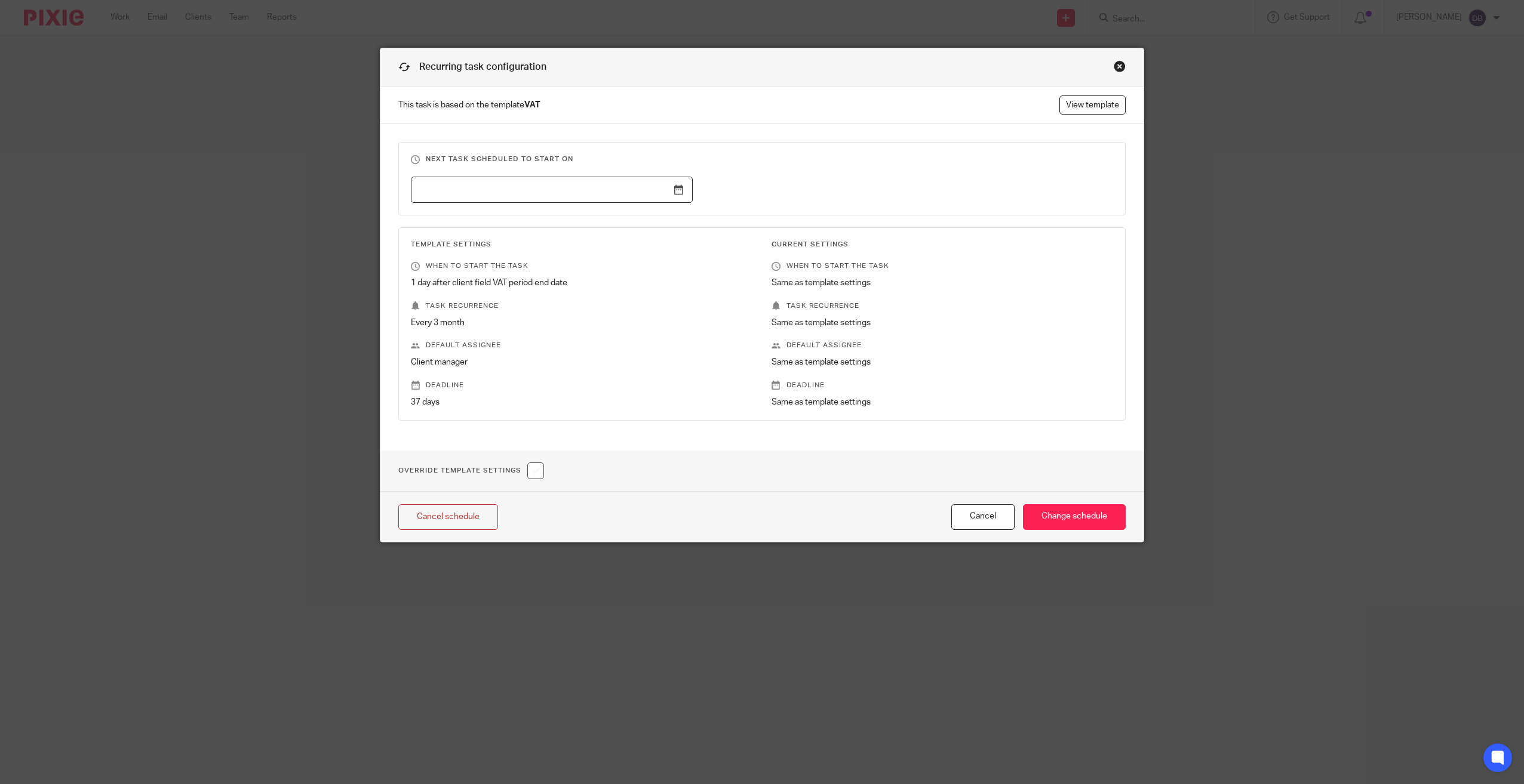
click at [642, 192] on input "text" at bounding box center [551, 190] width 281 height 27
type input "2025-10-01"
click at [1059, 513] on input "Change schedule" at bounding box center [1074, 517] width 103 height 25
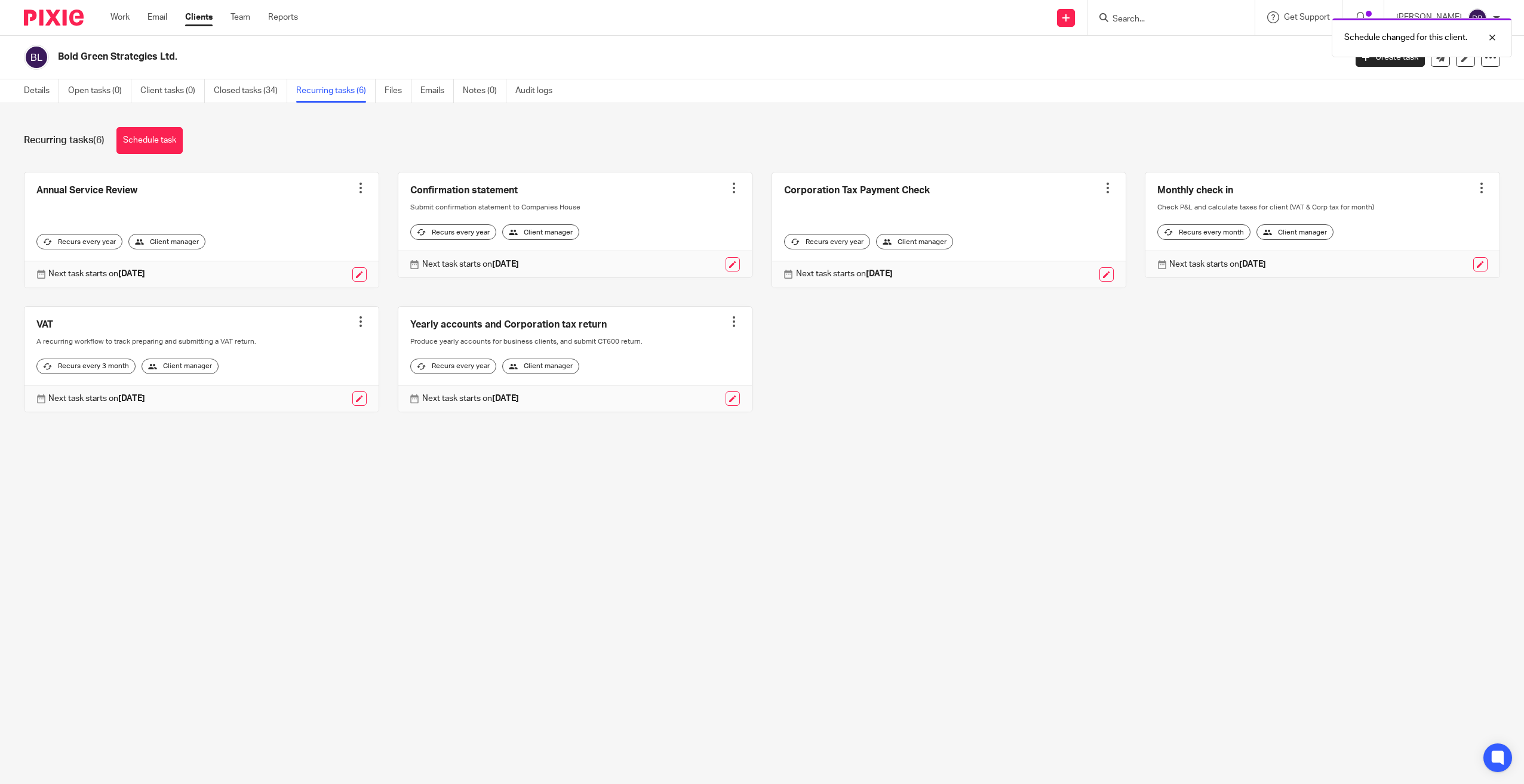
click at [1137, 25] on div "Schedule changed for this client." at bounding box center [1137, 35] width 750 height 46
click at [1138, 17] on div "Schedule changed for this client." at bounding box center [1137, 35] width 750 height 46
click at [1139, 17] on div "Schedule changed for this client." at bounding box center [1137, 35] width 750 height 46
click at [1150, 24] on div "Schedule changed for this client." at bounding box center [1137, 35] width 750 height 46
click at [1155, 19] on div "Schedule changed for this client." at bounding box center [1137, 35] width 750 height 46
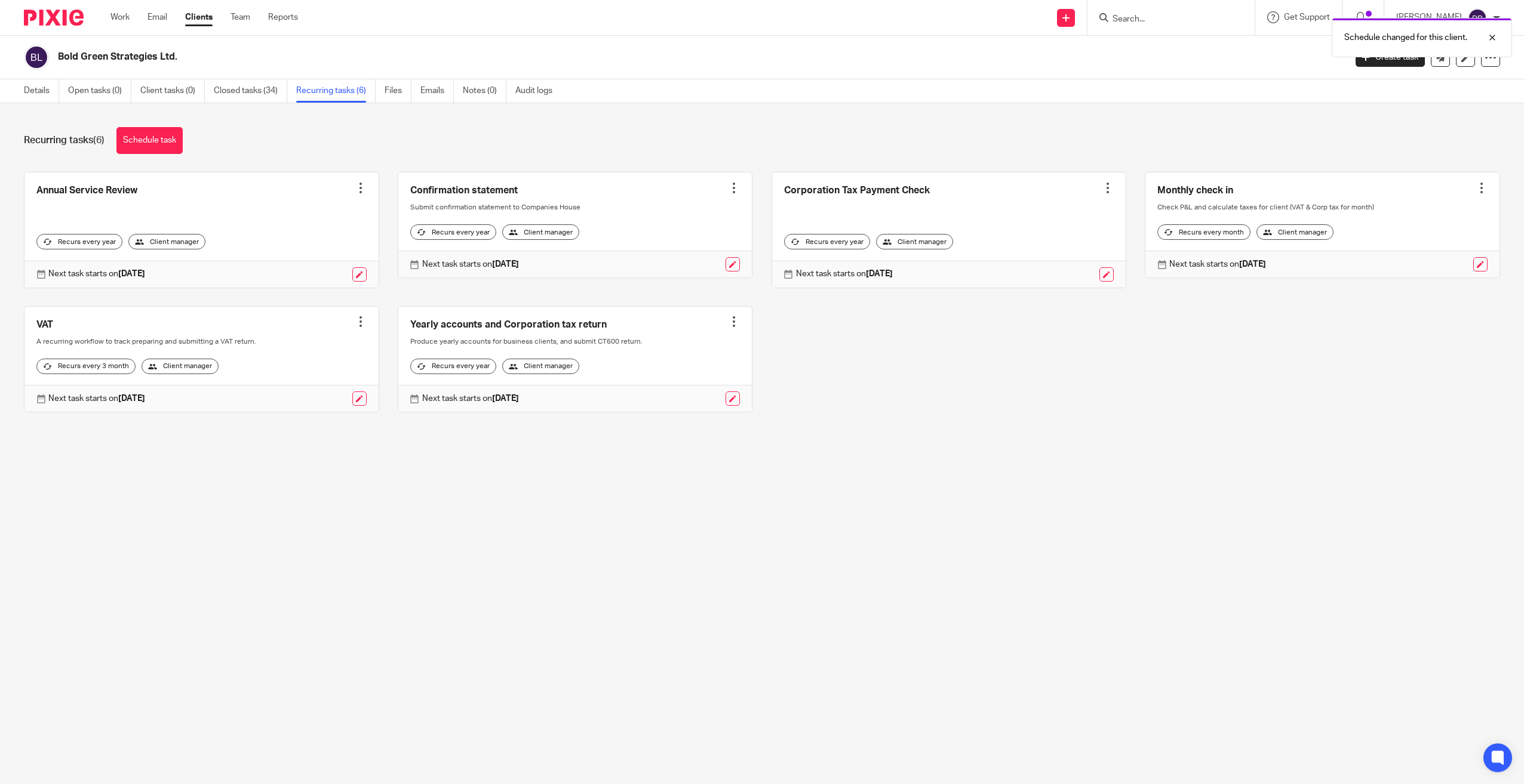
click at [1150, 21] on div "Schedule changed for this client." at bounding box center [1137, 35] width 750 height 46
click at [1150, 18] on div "Schedule changed for this client." at bounding box center [1137, 35] width 750 height 46
drag, startPoint x: 1155, startPoint y: 67, endPoint x: 1357, endPoint y: 50, distance: 202.7
click at [1164, 68] on div "Bold Green Strategies Ltd." at bounding box center [680, 57] width 1314 height 25
click at [1489, 38] on div at bounding box center [1483, 37] width 32 height 14
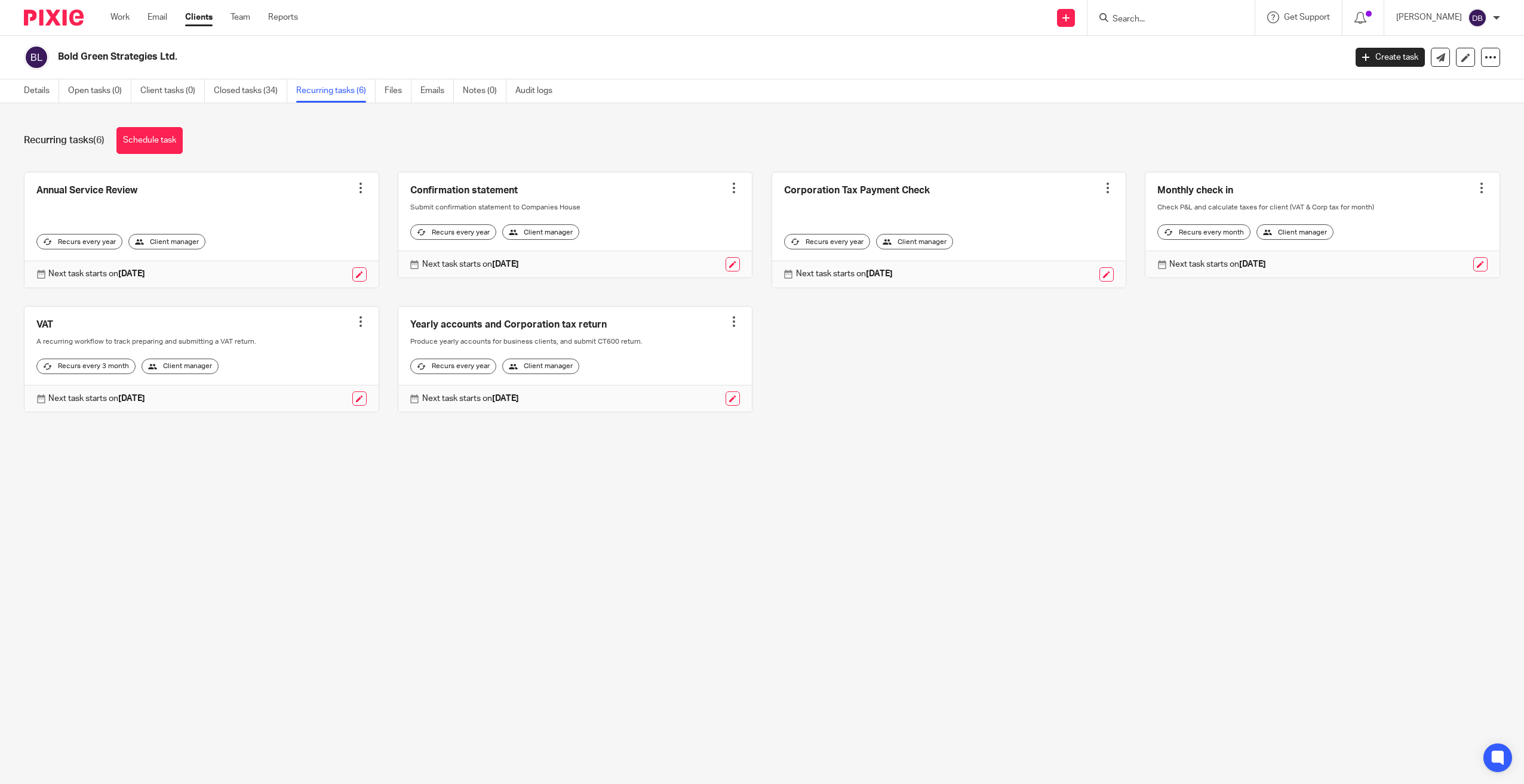
click at [1163, 17] on input "Search" at bounding box center [1165, 19] width 107 height 11
type input "bel"
click at [1172, 50] on link at bounding box center [1242, 52] width 266 height 27
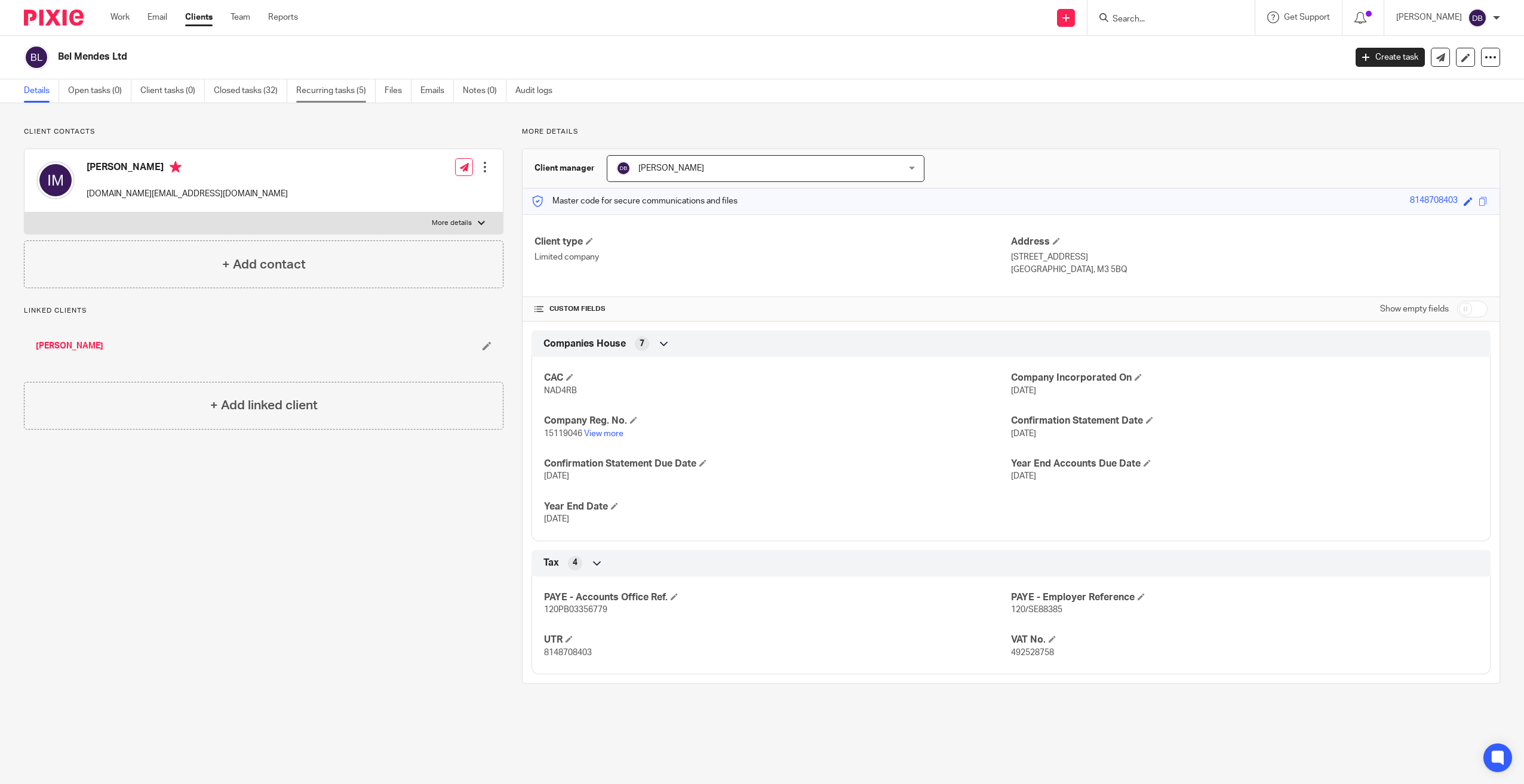
click at [346, 91] on link "Recurring tasks (5)" at bounding box center [336, 91] width 79 height 24
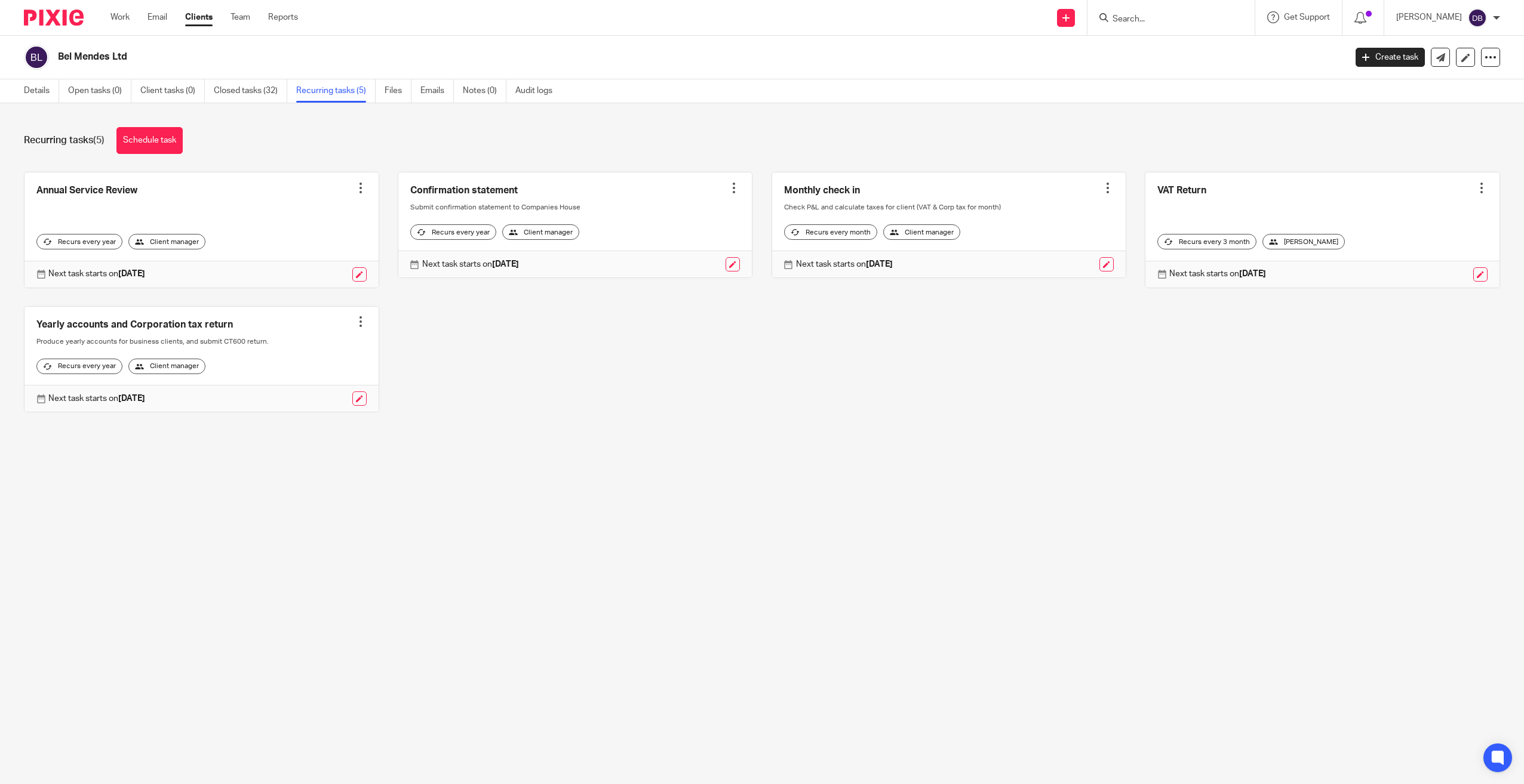
click at [65, 21] on img at bounding box center [53, 17] width 60 height 16
